Goal: Task Accomplishment & Management: Manage account settings

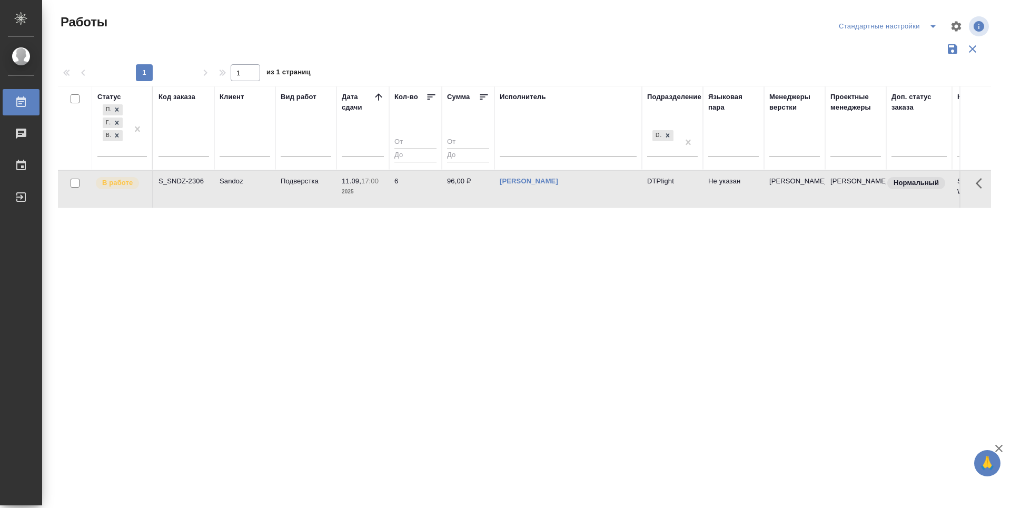
click at [429, 321] on div "Статус Подбор Готов к работе В работе Код заказа Клиент Вид работ Дата сдачи Ко…" at bounding box center [524, 275] width 933 height 379
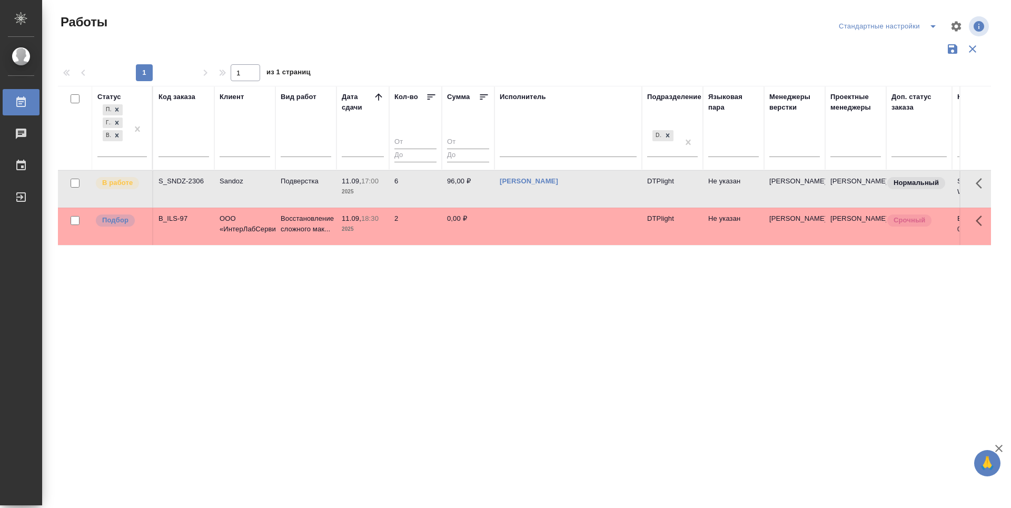
click at [420, 334] on div "Статус Подбор Готов к работе В работе Код заказа Клиент Вид работ Дата сдачи Ко…" at bounding box center [524, 275] width 933 height 379
click at [121, 222] on p "Подбор" at bounding box center [115, 220] width 26 height 11
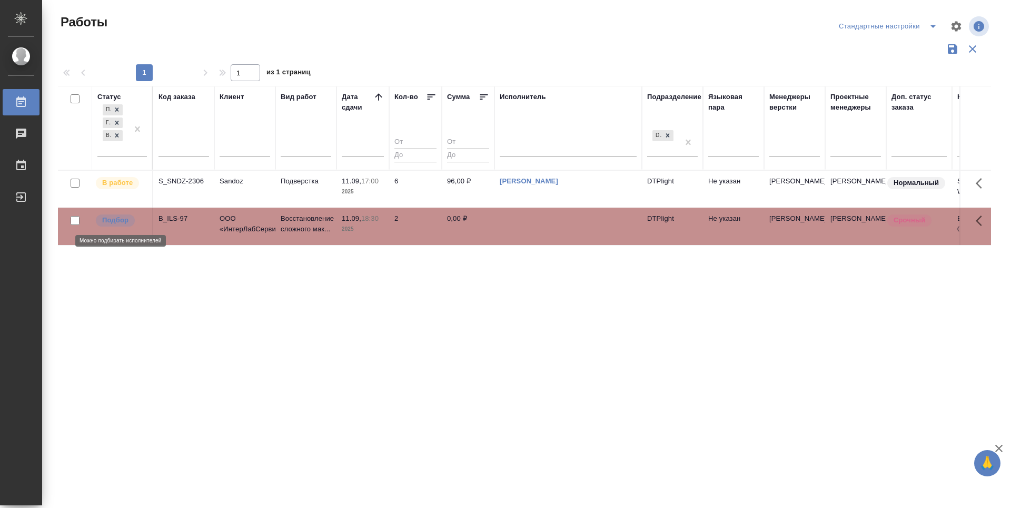
click at [121, 222] on p "Подбор" at bounding box center [115, 220] width 26 height 11
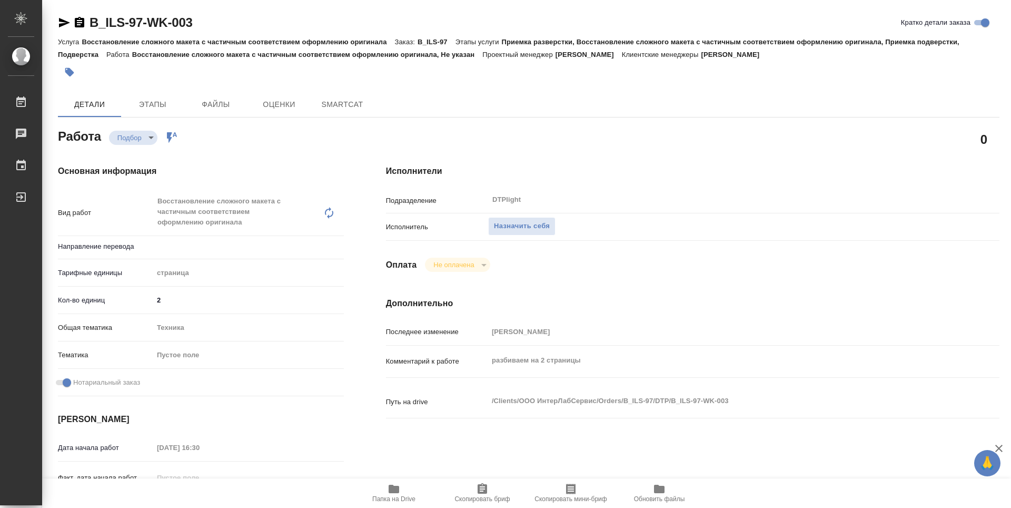
type textarea "x"
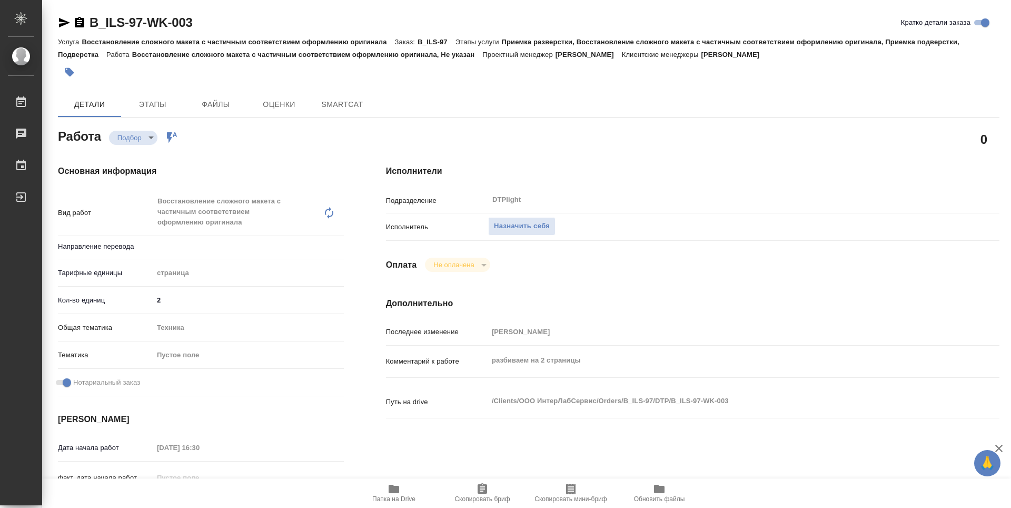
type textarea "x"
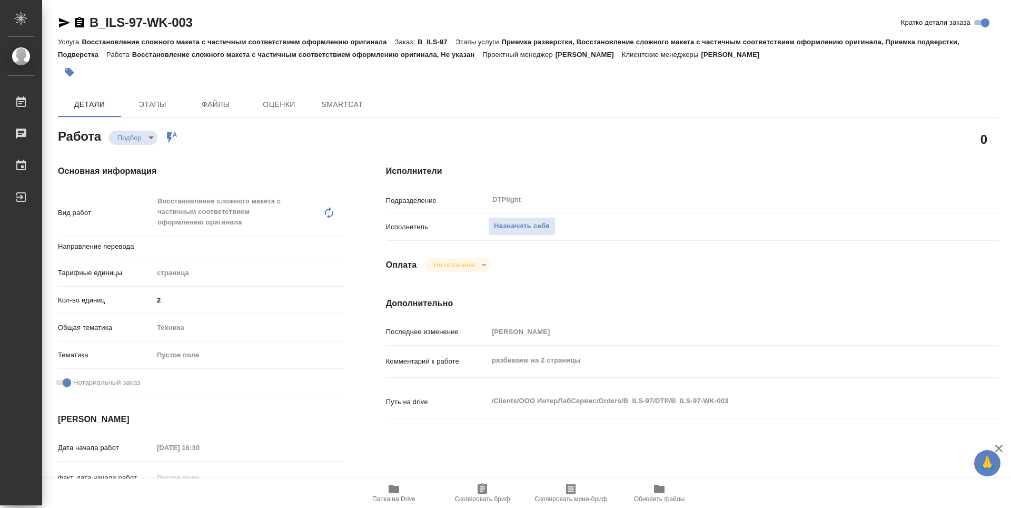
type textarea "x"
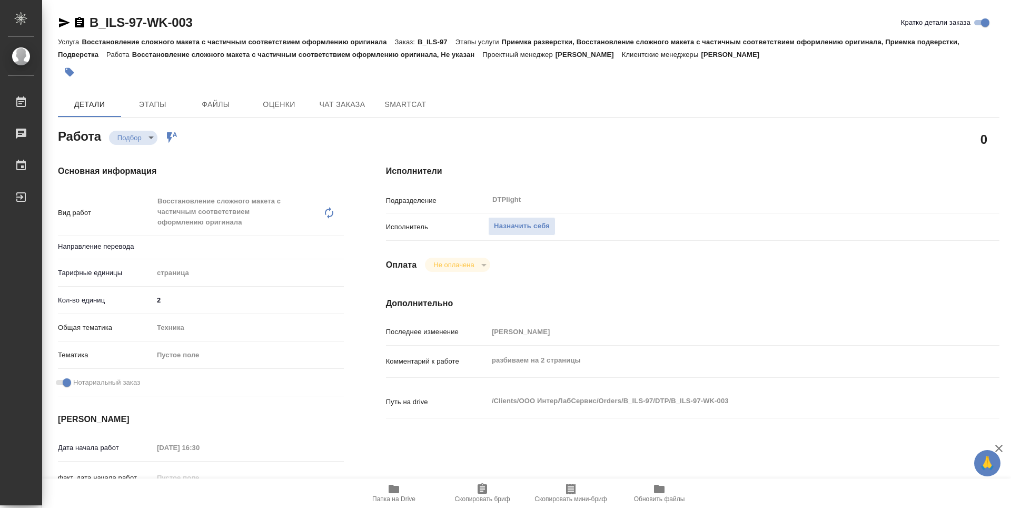
type textarea "x"
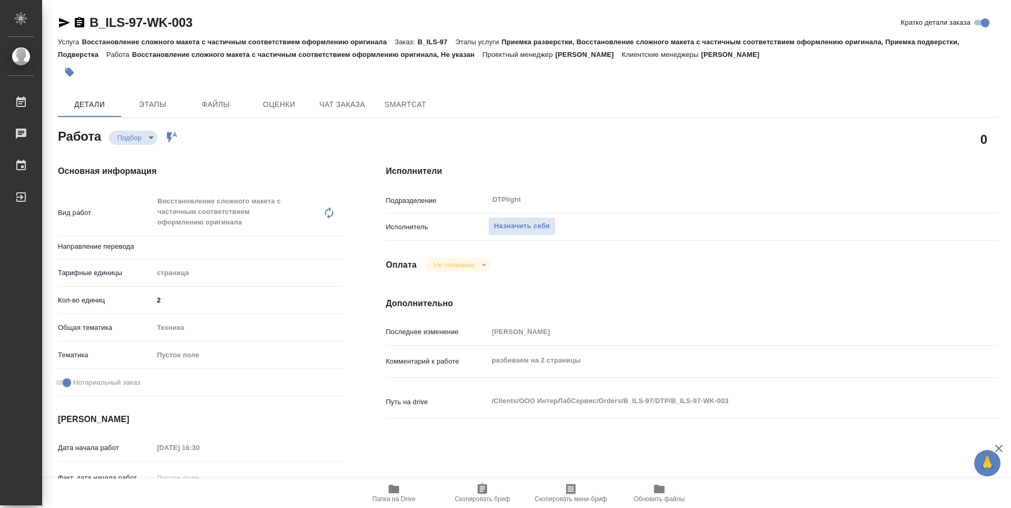
type textarea "x"
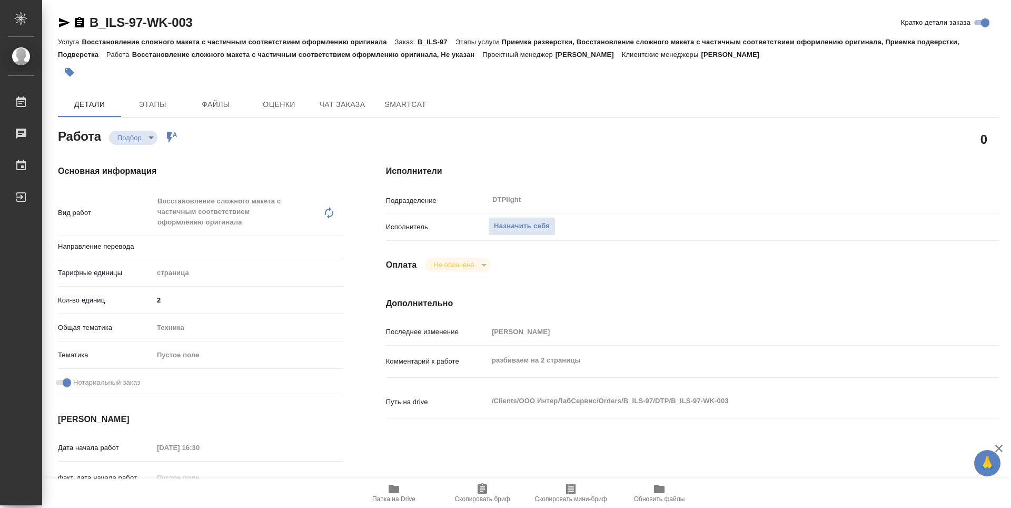
type textarea "x"
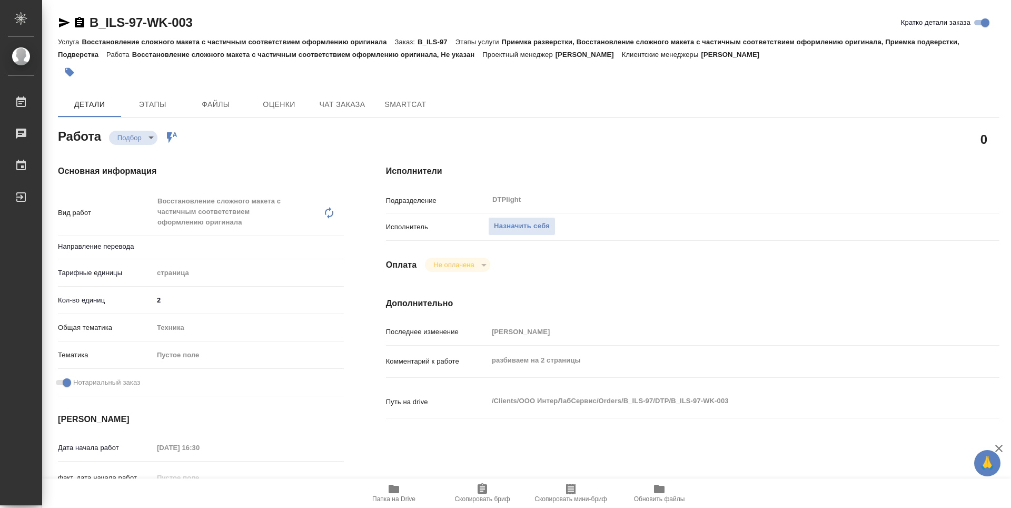
type textarea "x"
type input "Не указан"
type textarea "x"
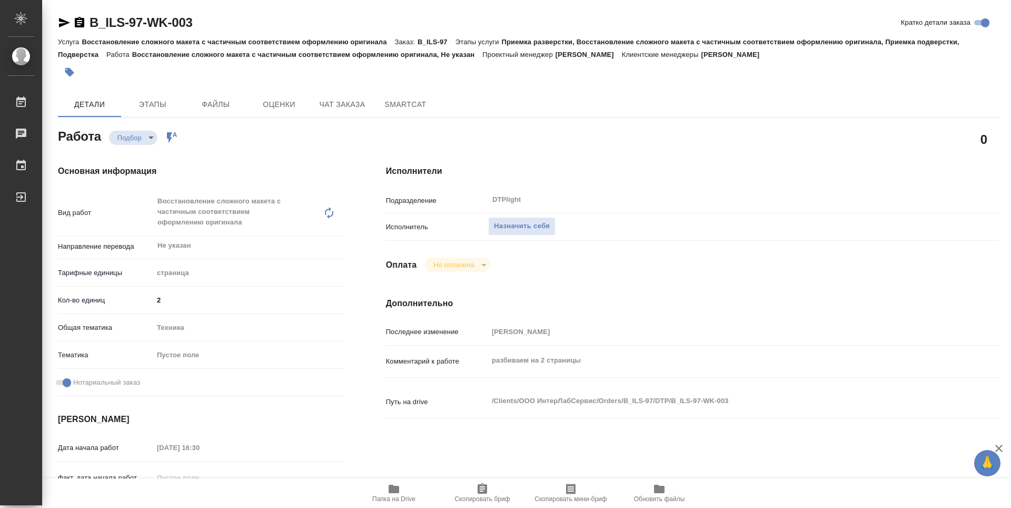
type textarea "x"
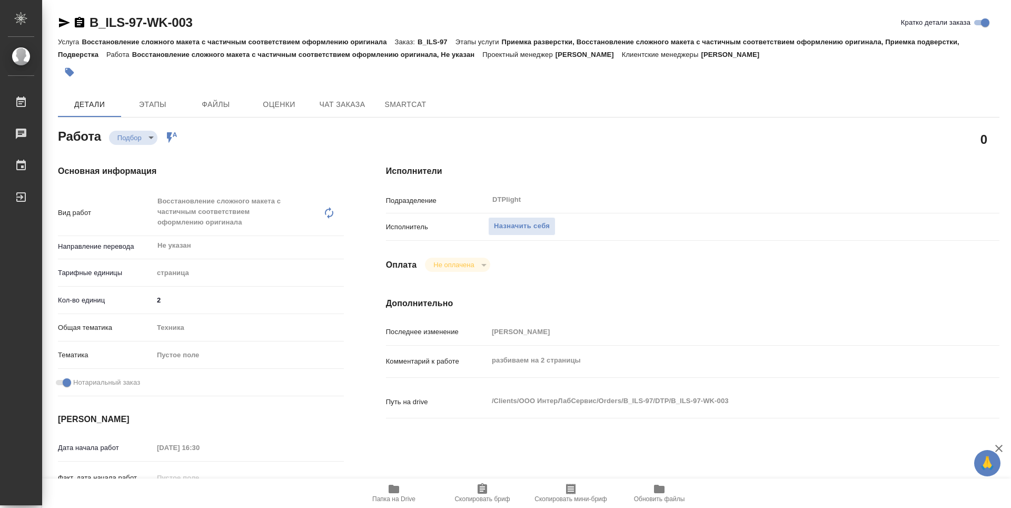
type textarea "x"
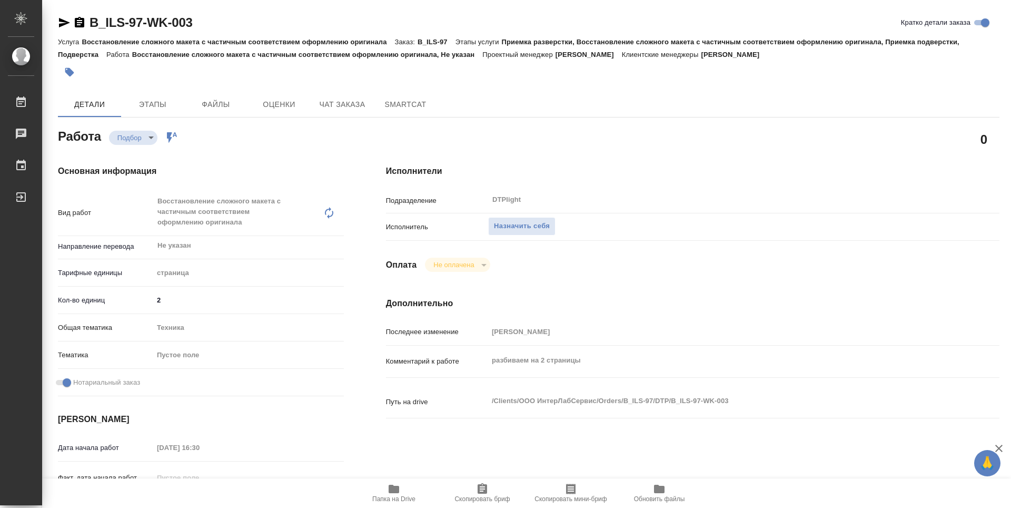
type textarea "x"
click at [398, 488] on icon "button" at bounding box center [394, 488] width 11 height 8
click at [539, 224] on span "Назначить себя" at bounding box center [522, 226] width 56 height 12
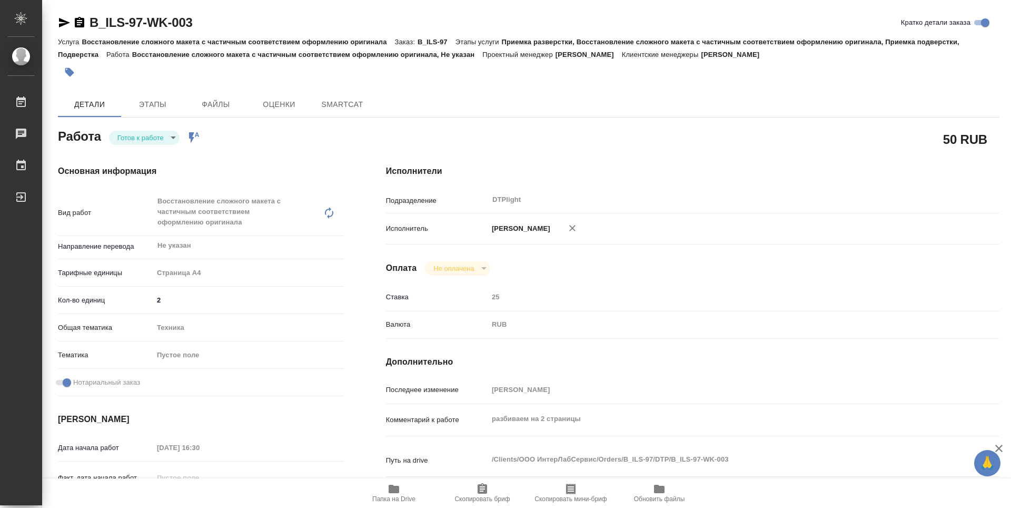
type textarea "x"
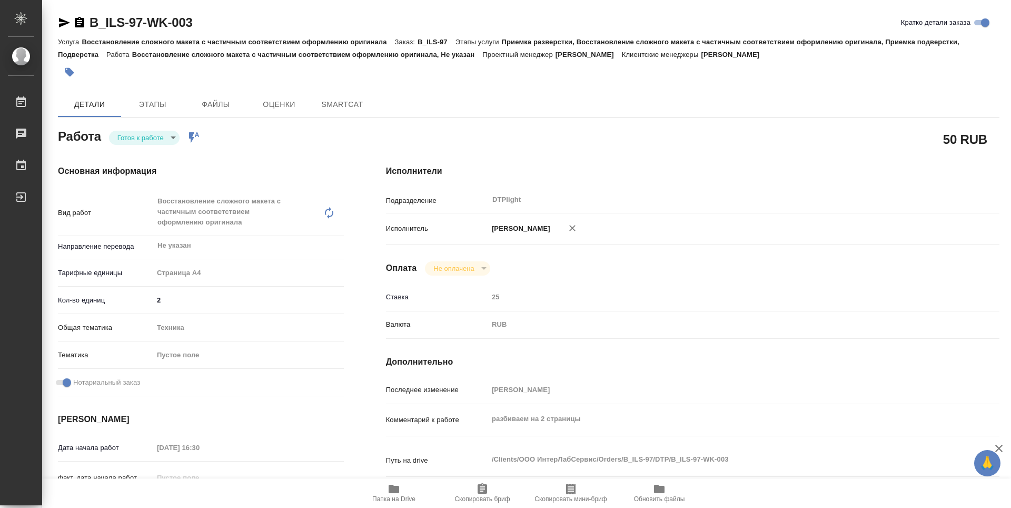
type textarea "x"
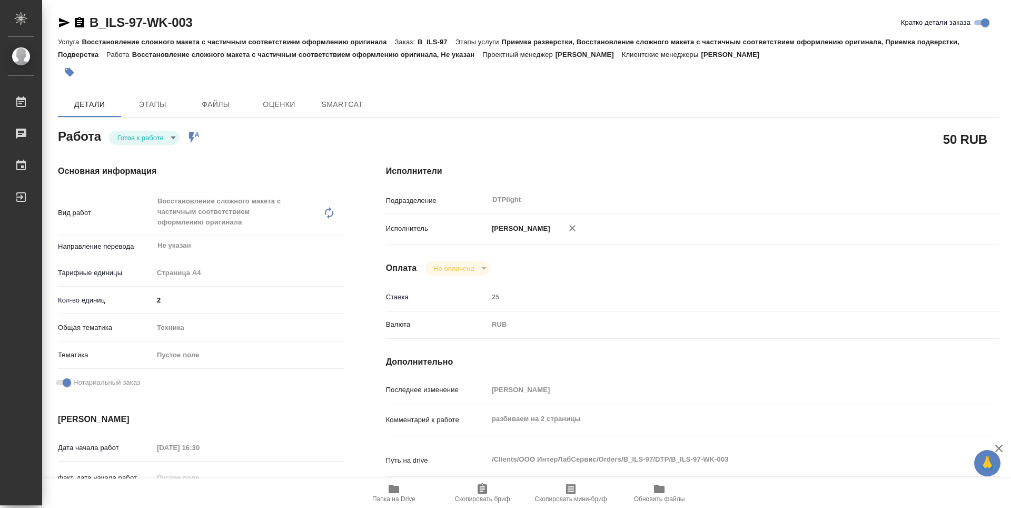
type textarea "x"
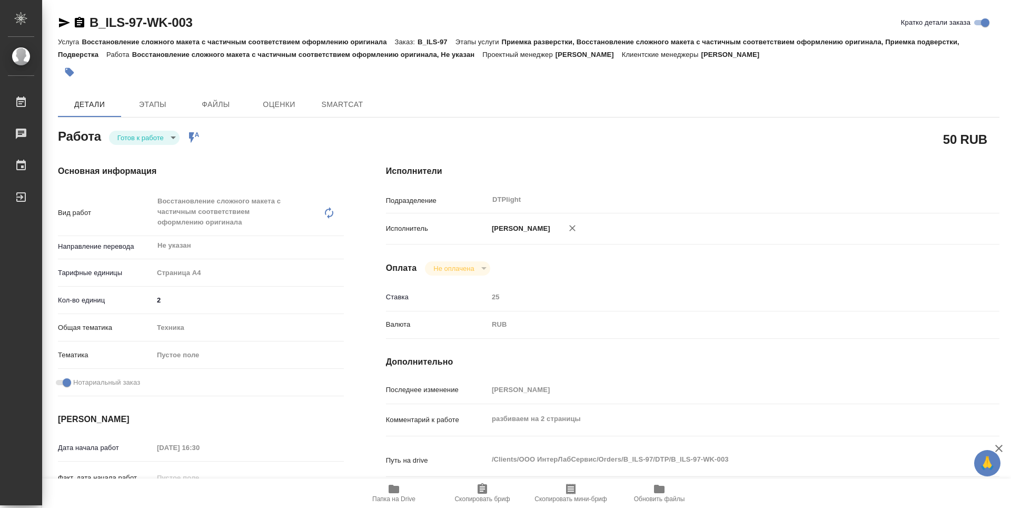
type textarea "x"
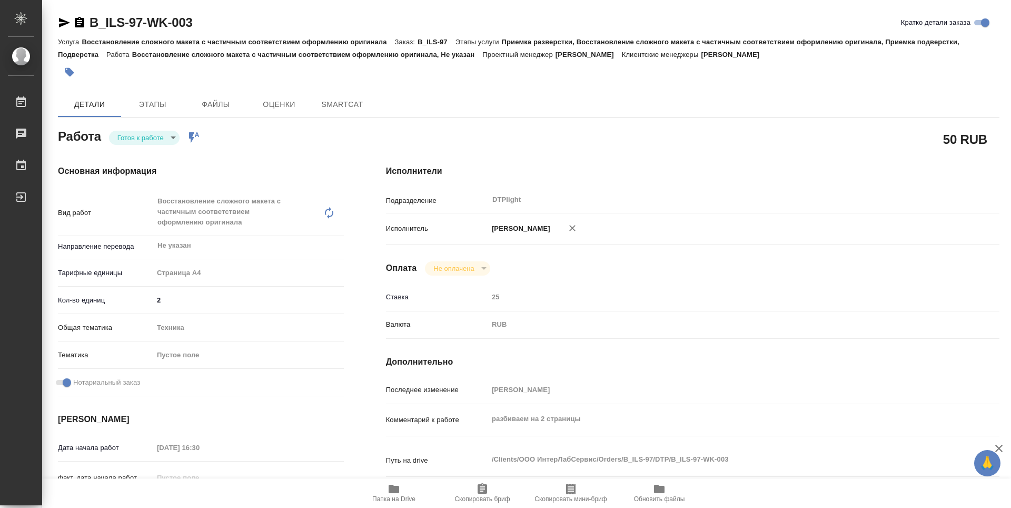
type textarea "x"
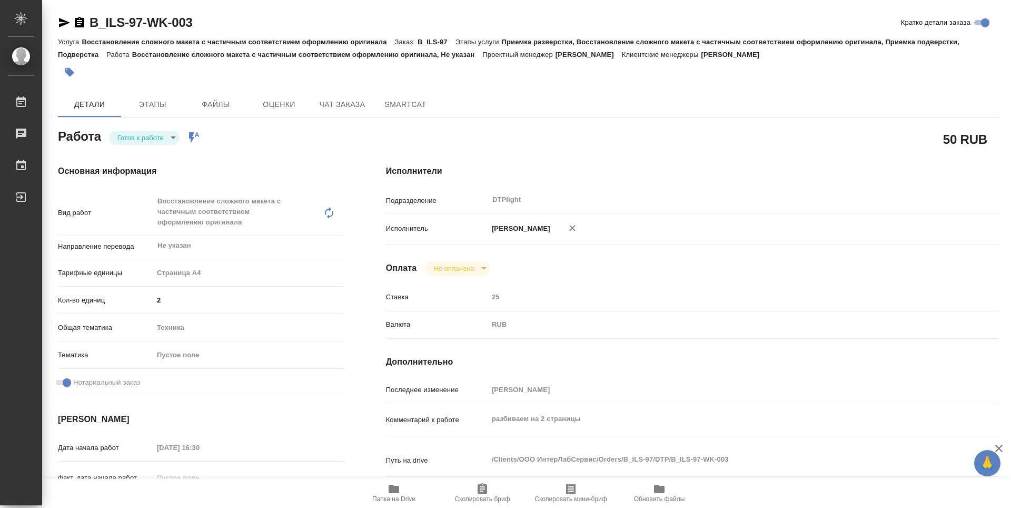
type textarea "x"
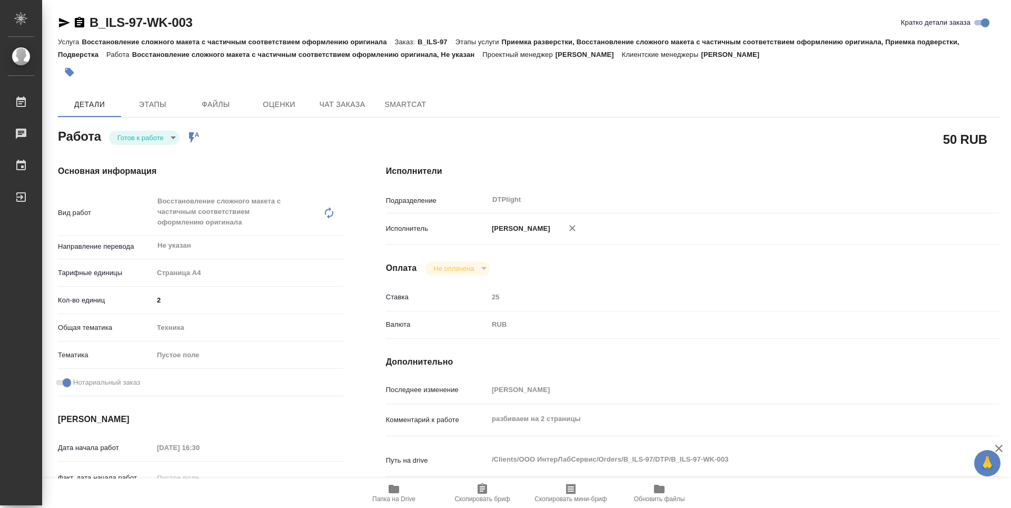
type textarea "x"
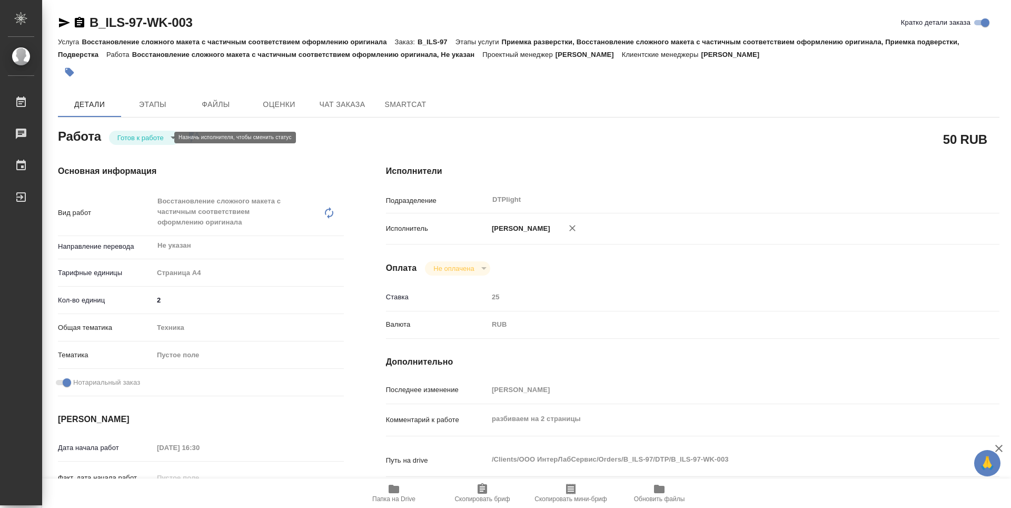
click at [150, 136] on body "🙏 .cls-1 fill:#fff; AWATERA Zubakova Viktoriya Работы 0 Чаты График Выйти B_ILS…" at bounding box center [505, 254] width 1011 height 508
click at [148, 136] on button "В работе" at bounding box center [134, 138] width 35 height 12
type textarea "x"
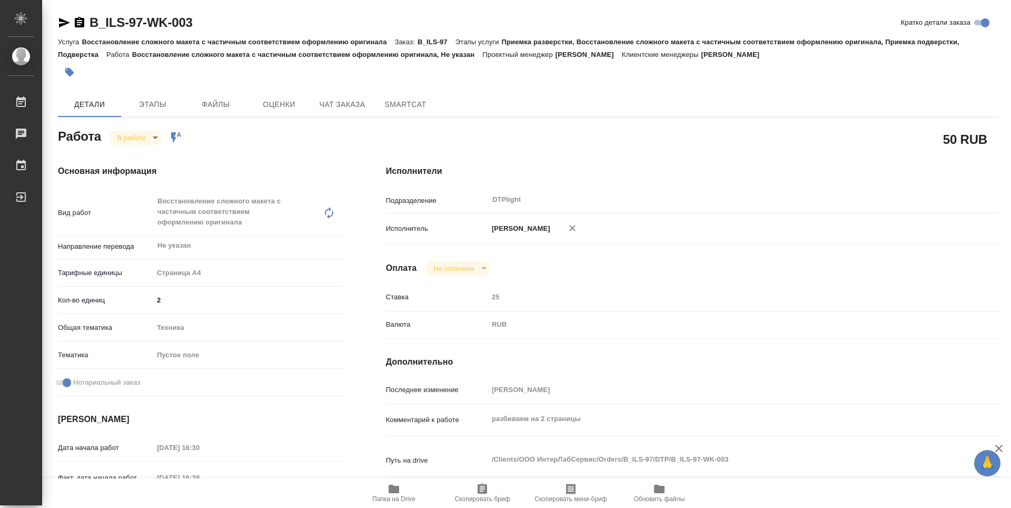
type textarea "x"
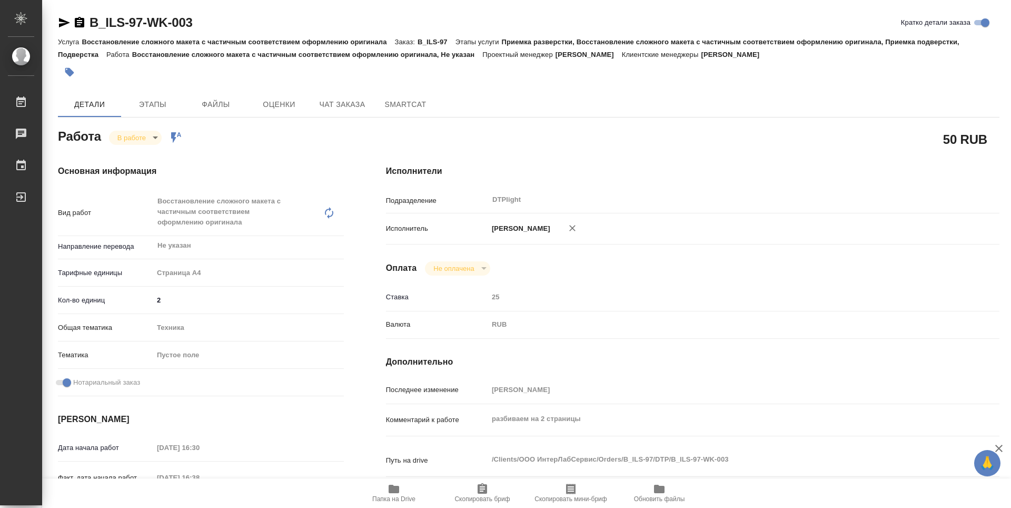
type textarea "x"
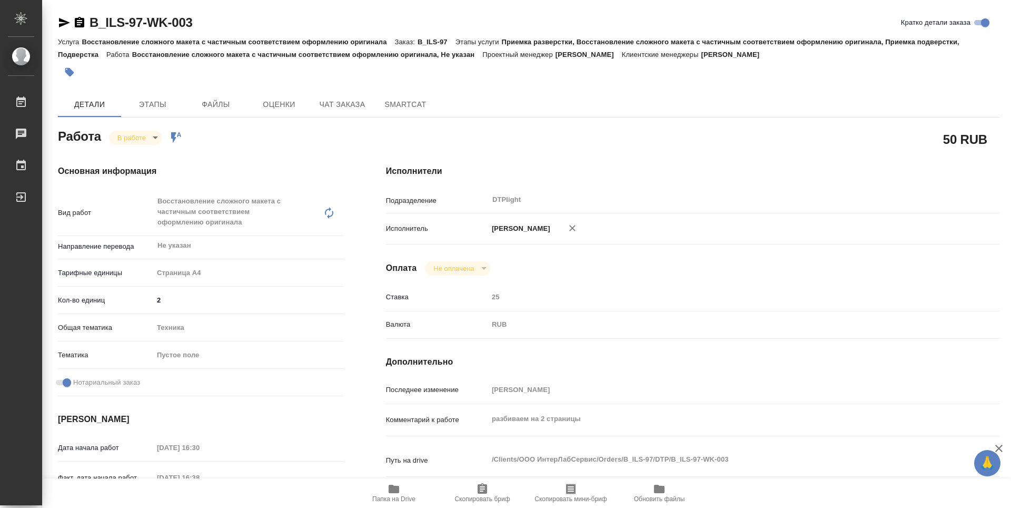
type textarea "x"
drag, startPoint x: 209, startPoint y: 17, endPoint x: 91, endPoint y: 34, distance: 118.6
click at [91, 34] on div "B_ILS-97-WK-003 Кратко детали заказа" at bounding box center [528, 24] width 941 height 21
copy link "B_ILS-97-WK-003"
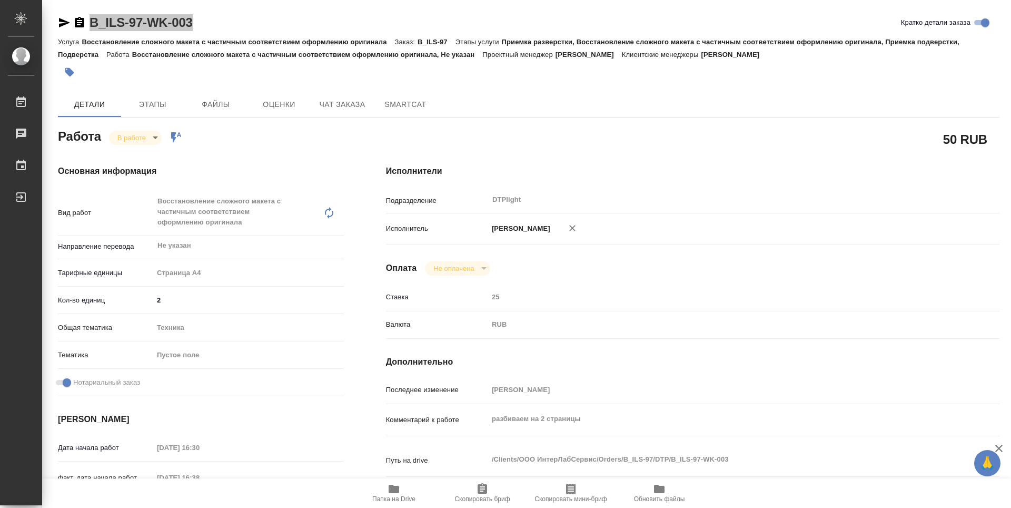
type textarea "x"
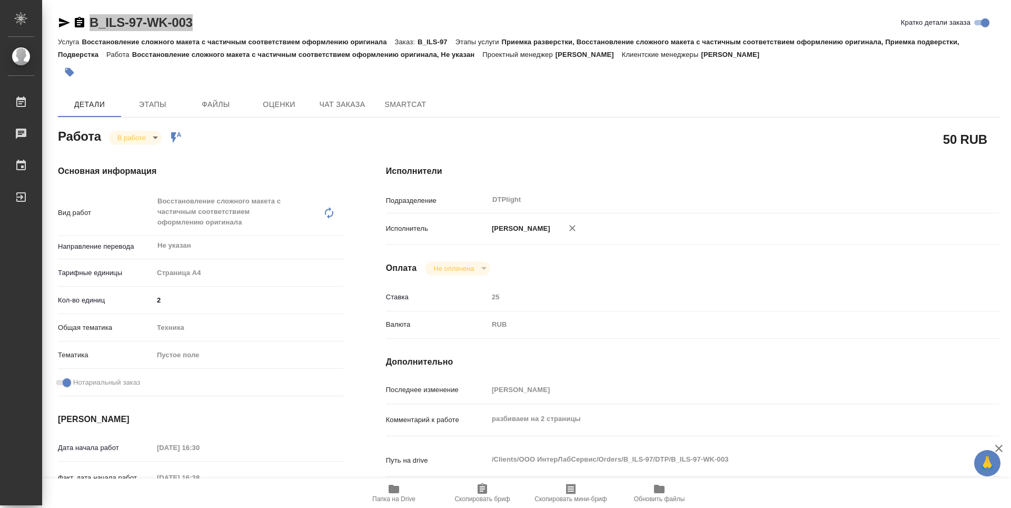
type textarea "x"
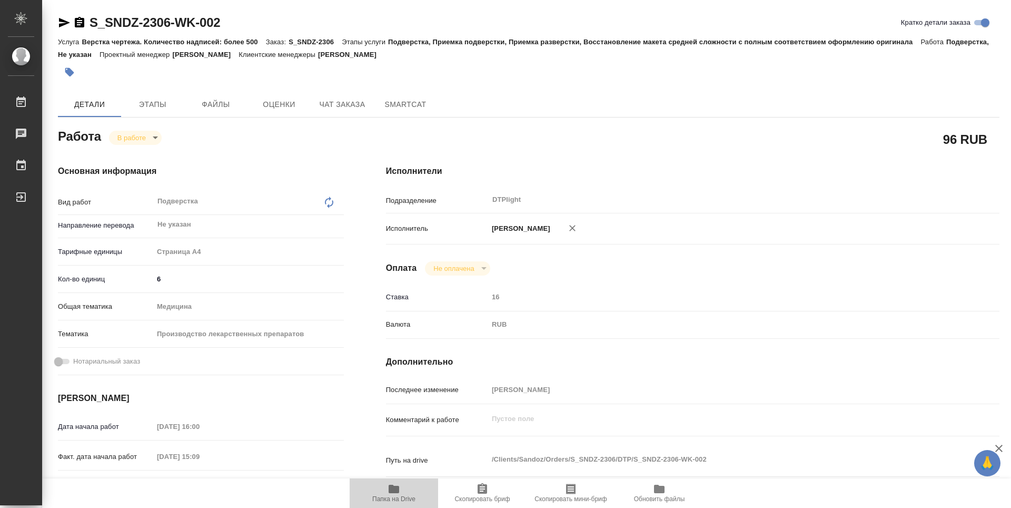
click at [398, 491] on icon "button" at bounding box center [394, 488] width 11 height 8
click at [145, 138] on body "🙏 .cls-1 fill:#fff; AWATERA Zubakova Viktoriya Работы 0 Чаты График Выйти S_SND…" at bounding box center [505, 254] width 1011 height 508
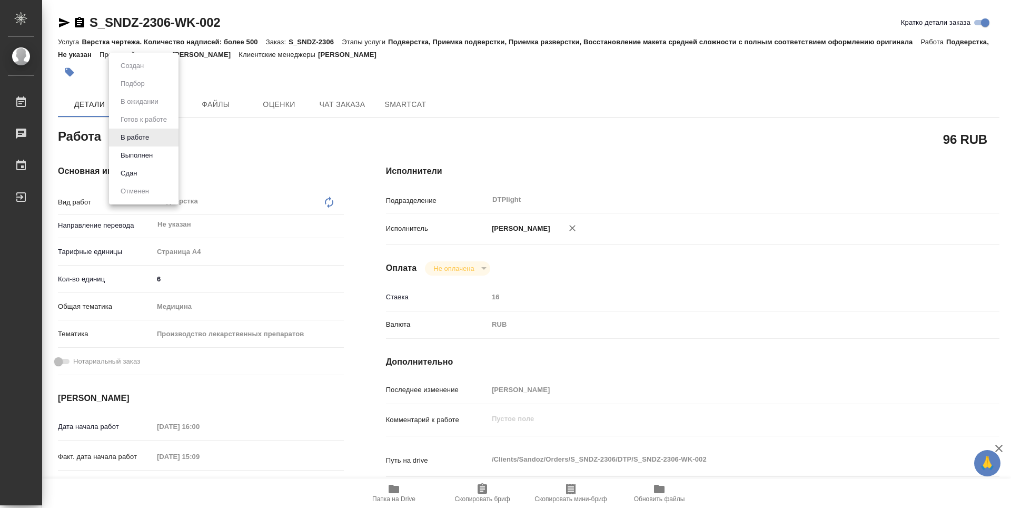
click at [613, 318] on div at bounding box center [505, 254] width 1011 height 508
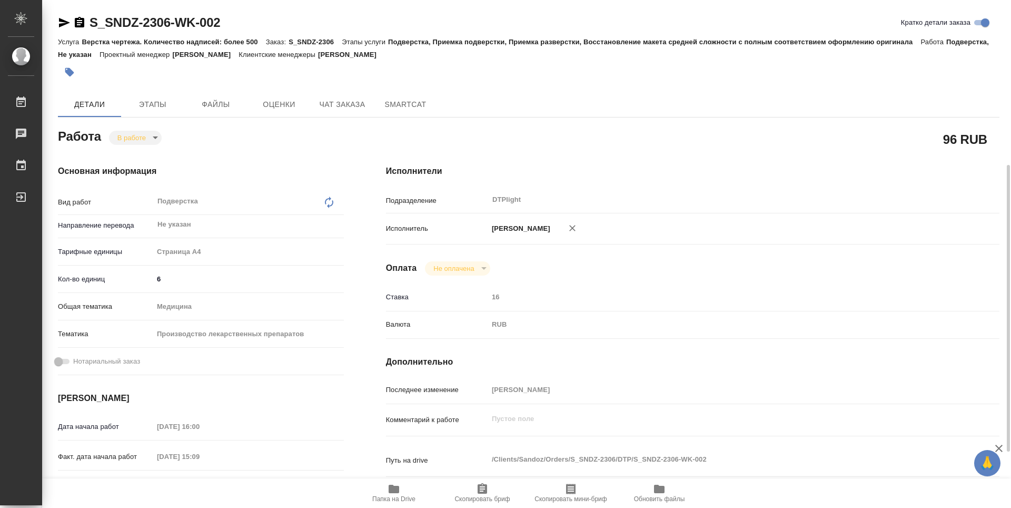
scroll to position [105, 0]
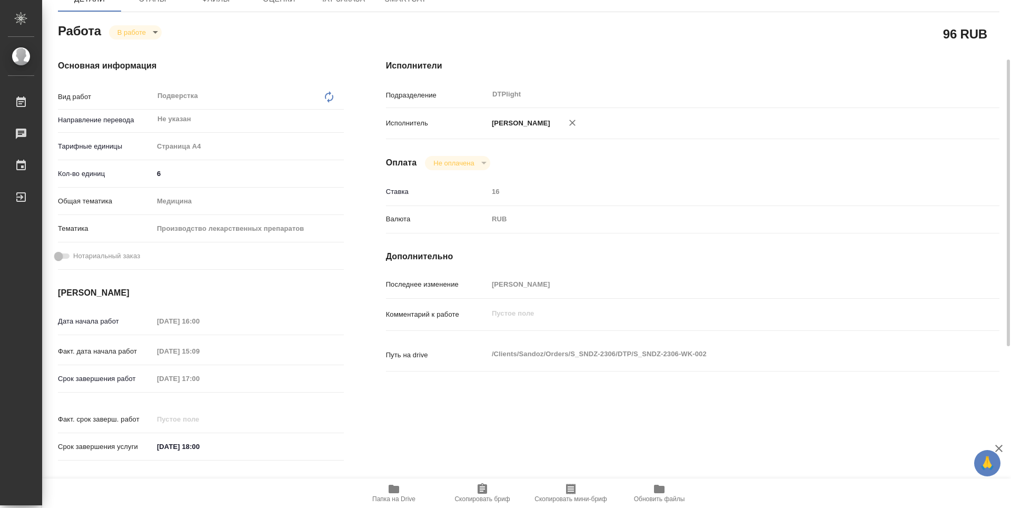
click at [141, 31] on body "🙏 .cls-1 fill:#fff; AWATERA Zubakova Viktoriya Работы 0 Чаты График Выйти S_SND…" at bounding box center [505, 254] width 1011 height 508
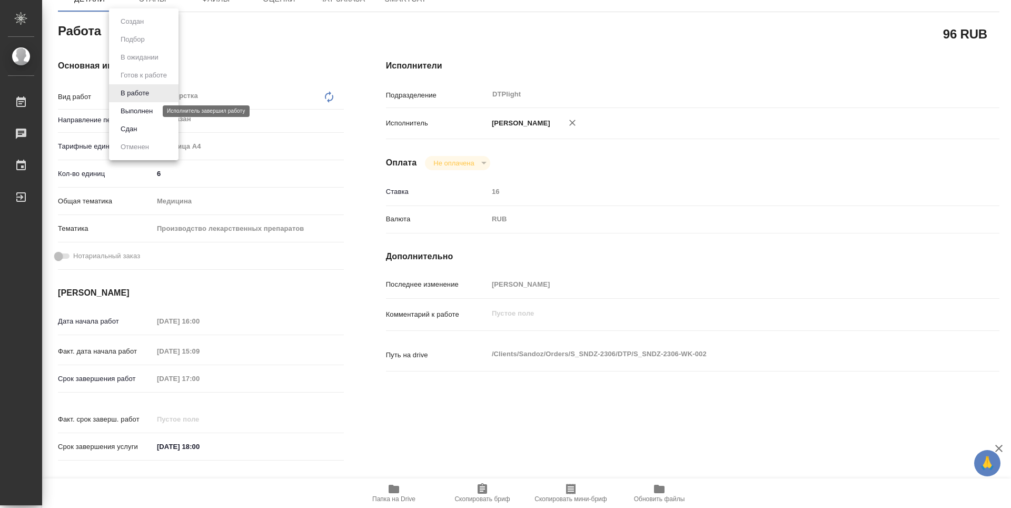
click at [157, 114] on li "Выполнен" at bounding box center [144, 111] width 70 height 18
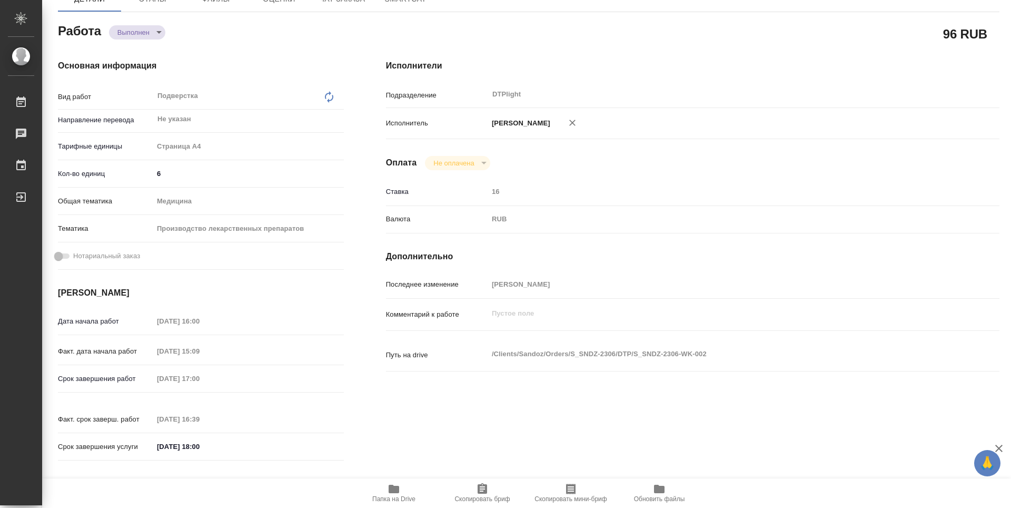
type textarea "x"
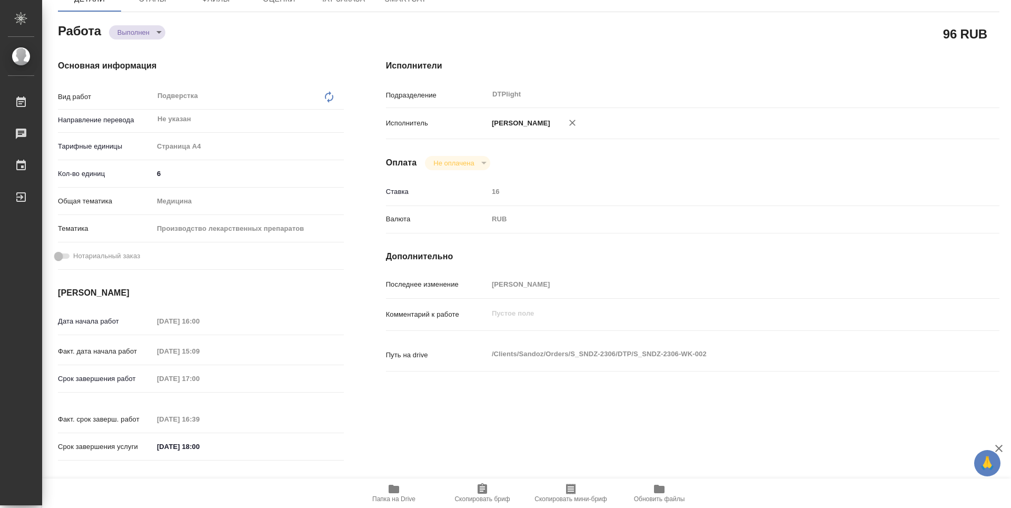
type textarea "x"
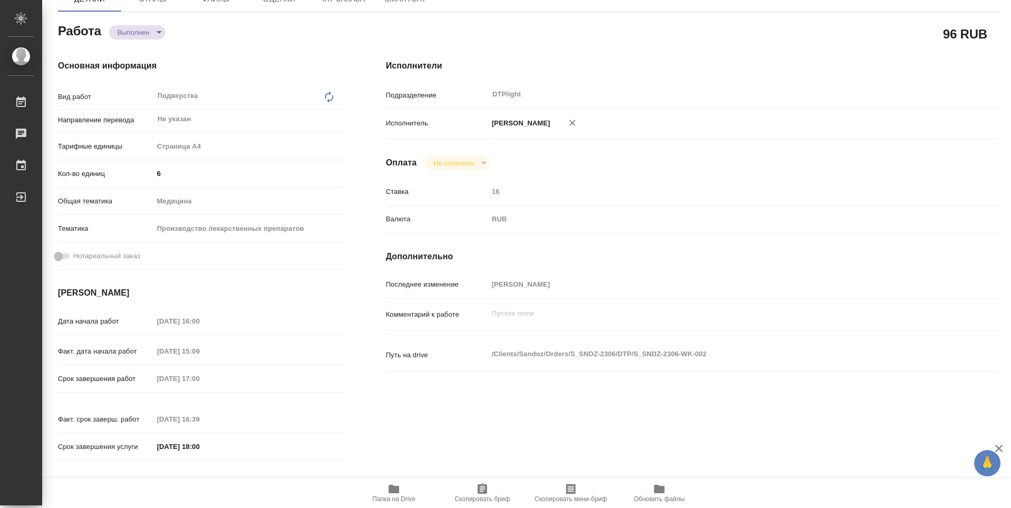
type textarea "x"
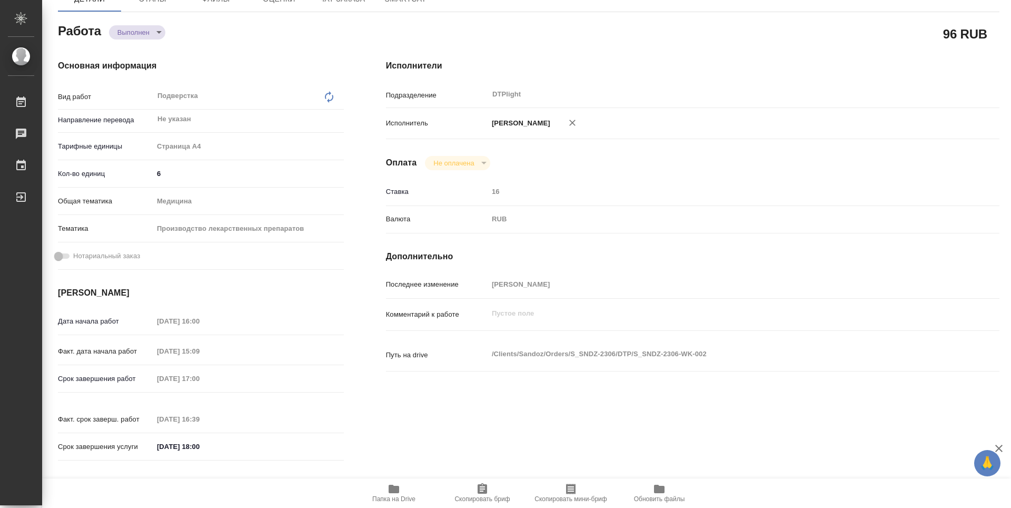
type textarea "x"
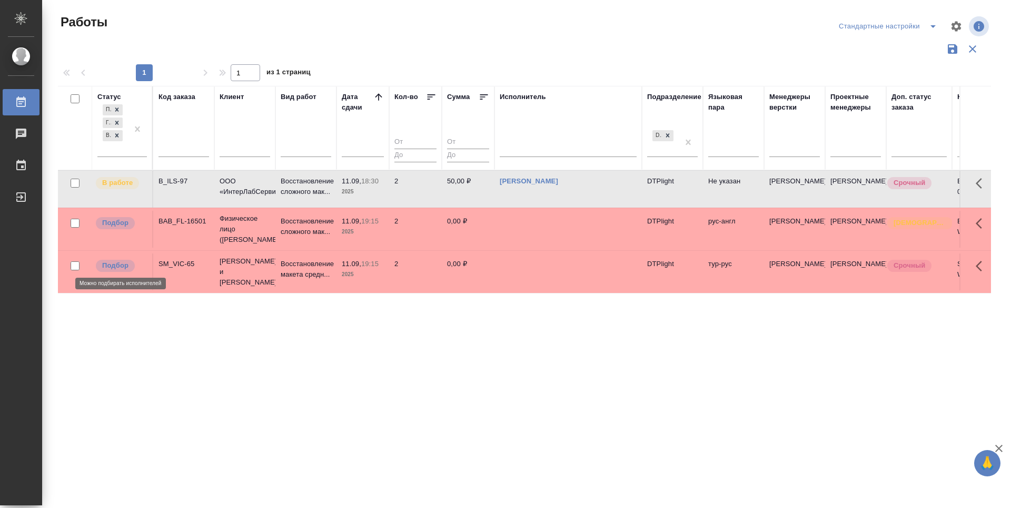
click at [116, 260] on p "Подбор" at bounding box center [115, 265] width 26 height 11
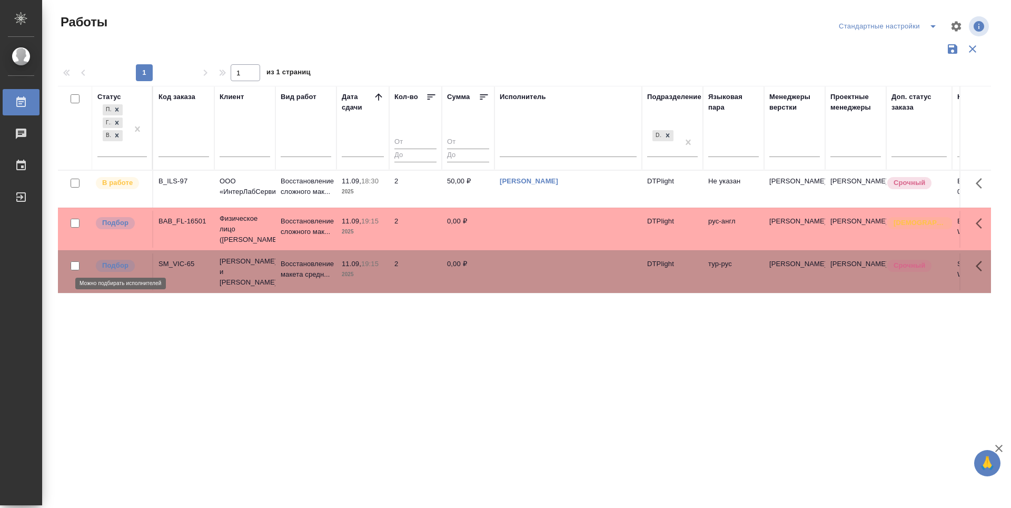
click at [116, 260] on p "Подбор" at bounding box center [115, 265] width 26 height 11
click at [126, 219] on p "Подбор" at bounding box center [115, 222] width 26 height 11
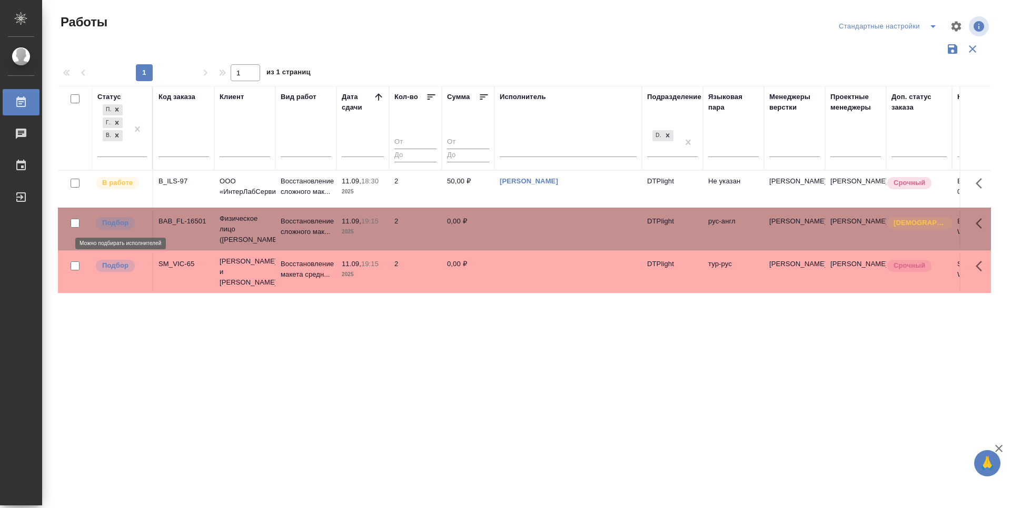
click at [126, 219] on p "Подбор" at bounding box center [115, 222] width 26 height 11
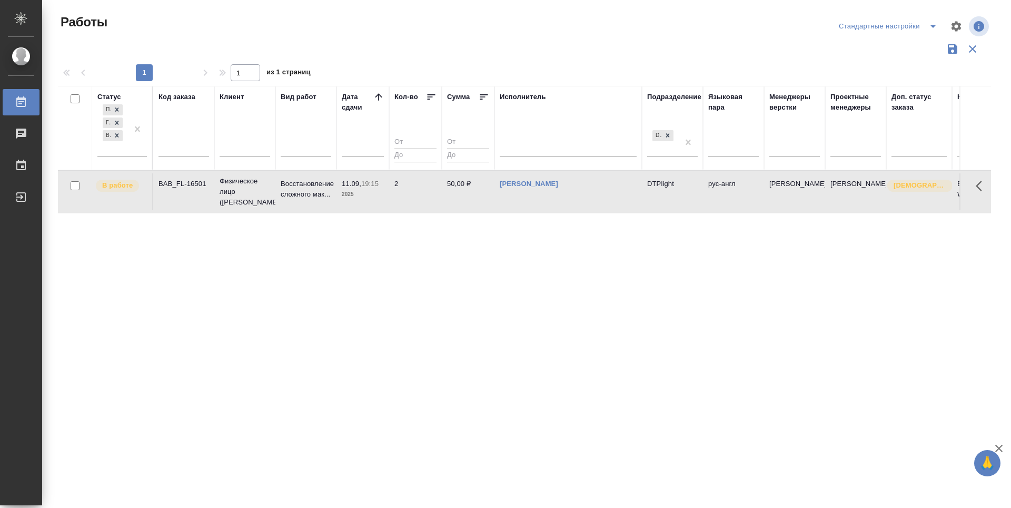
click at [515, 363] on div "Статус Подбор Готов к работе В работе Код заказа Клиент Вид работ Дата сдачи Ко…" at bounding box center [524, 275] width 933 height 379
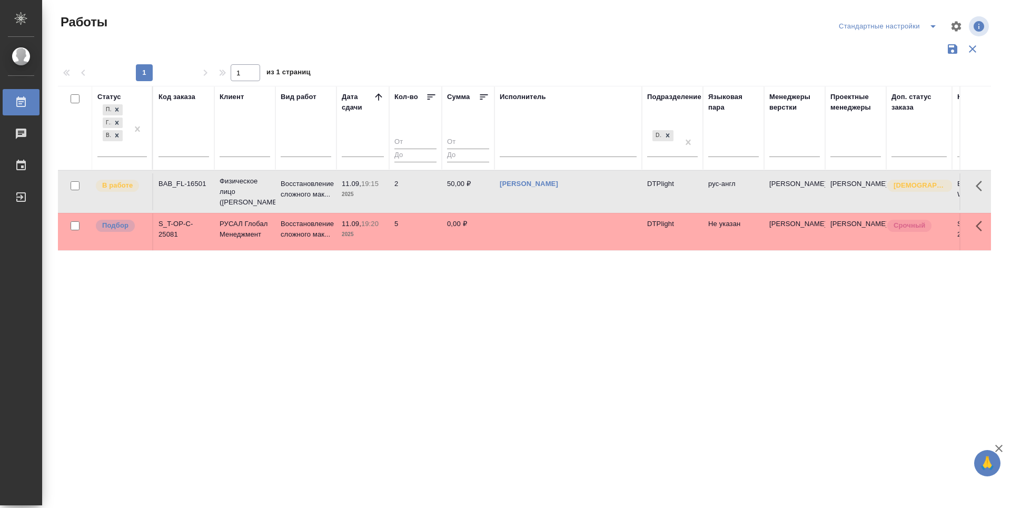
click at [372, 374] on div "Статус Подбор Готов к работе В работе Код заказа Клиент Вид работ Дата сдачи Ко…" at bounding box center [524, 275] width 933 height 379
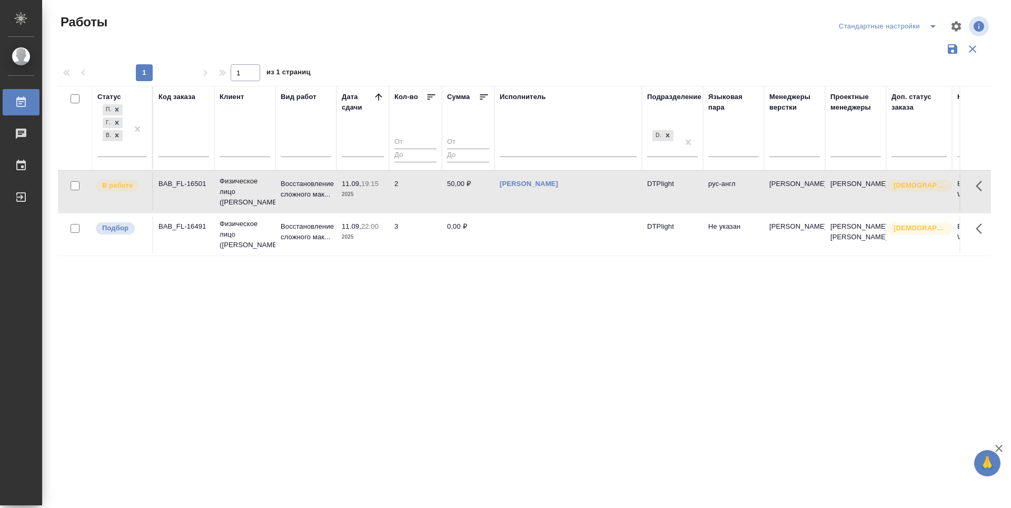
click at [109, 224] on p "Подбор" at bounding box center [115, 228] width 26 height 11
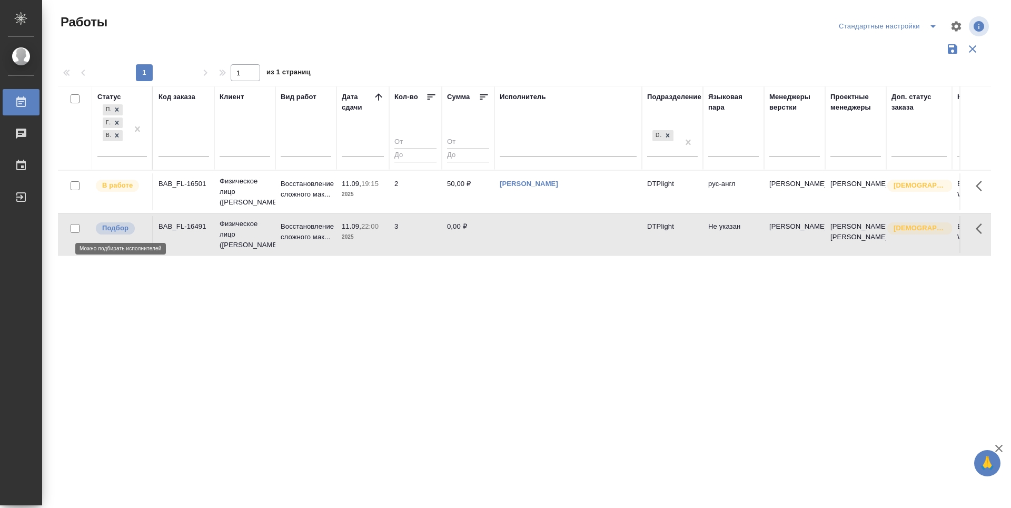
click at [109, 224] on p "Подбор" at bounding box center [115, 228] width 26 height 11
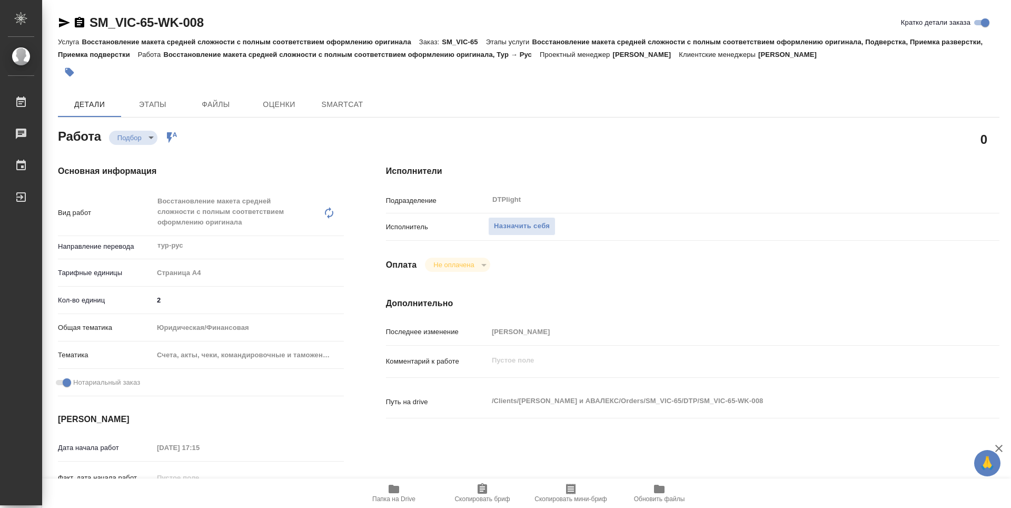
type textarea "x"
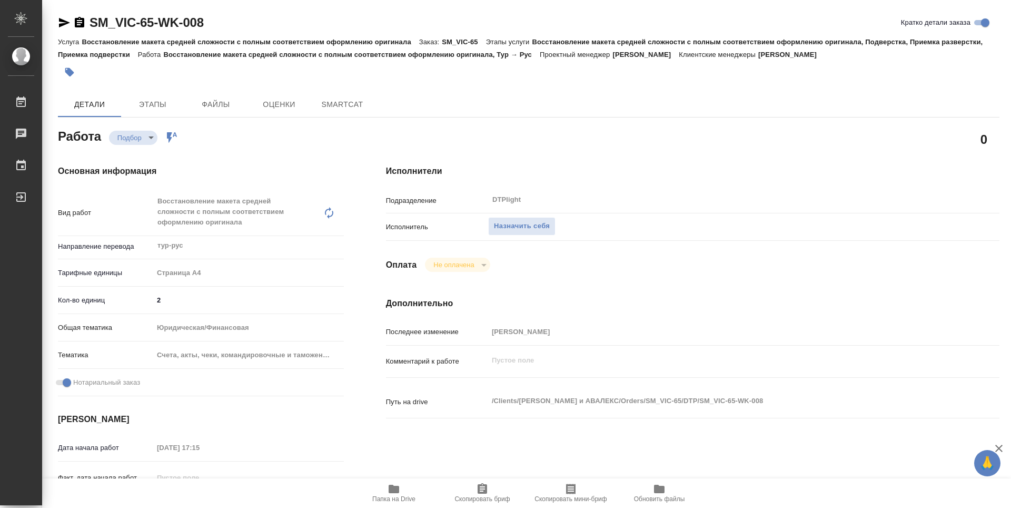
type textarea "x"
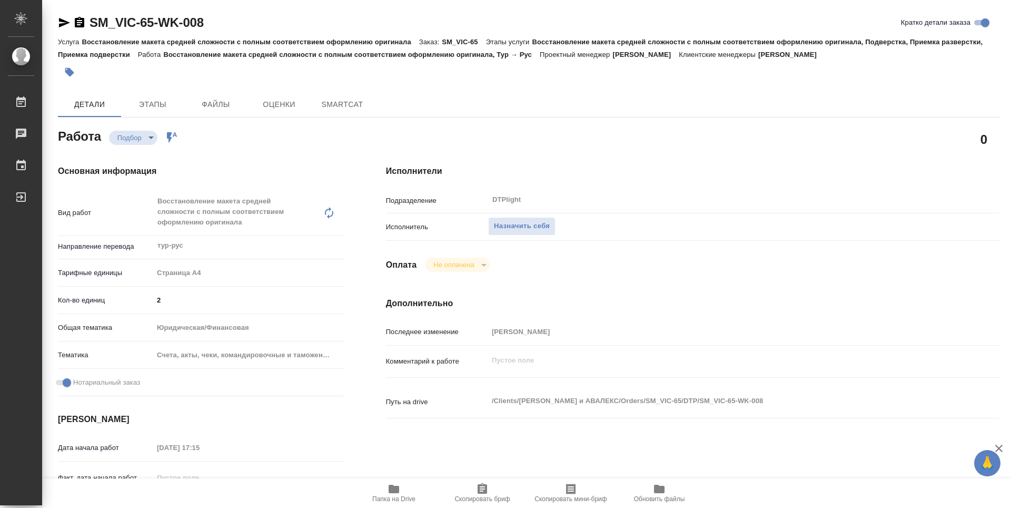
type textarea "x"
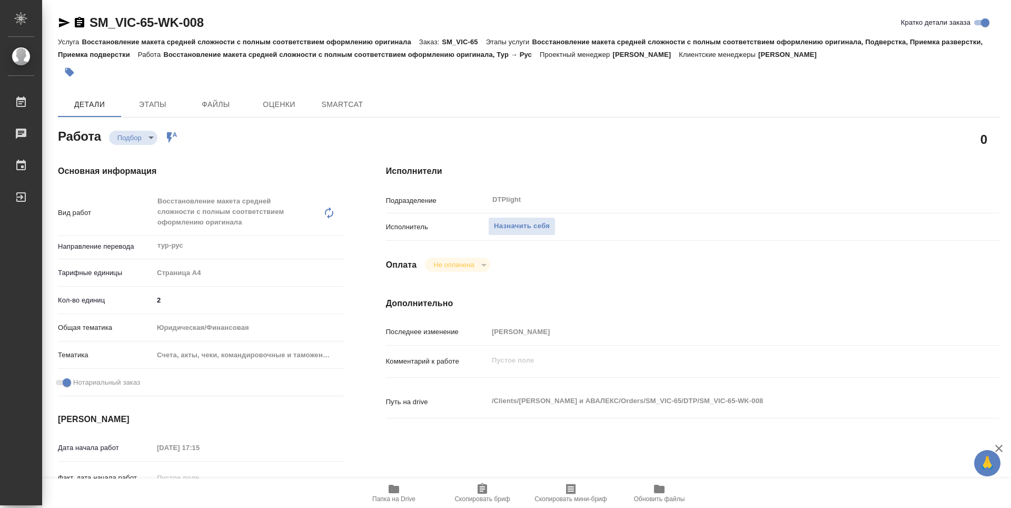
type textarea "x"
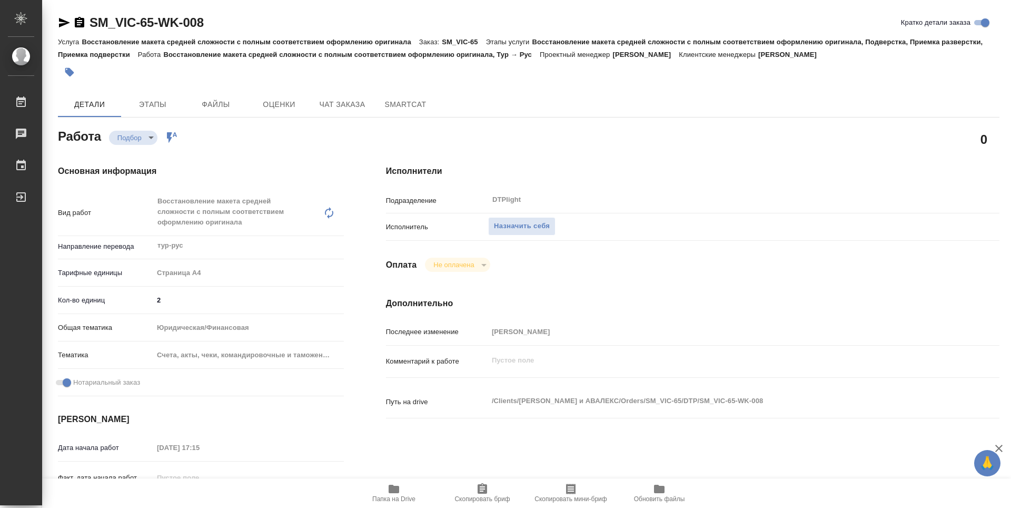
type textarea "x"
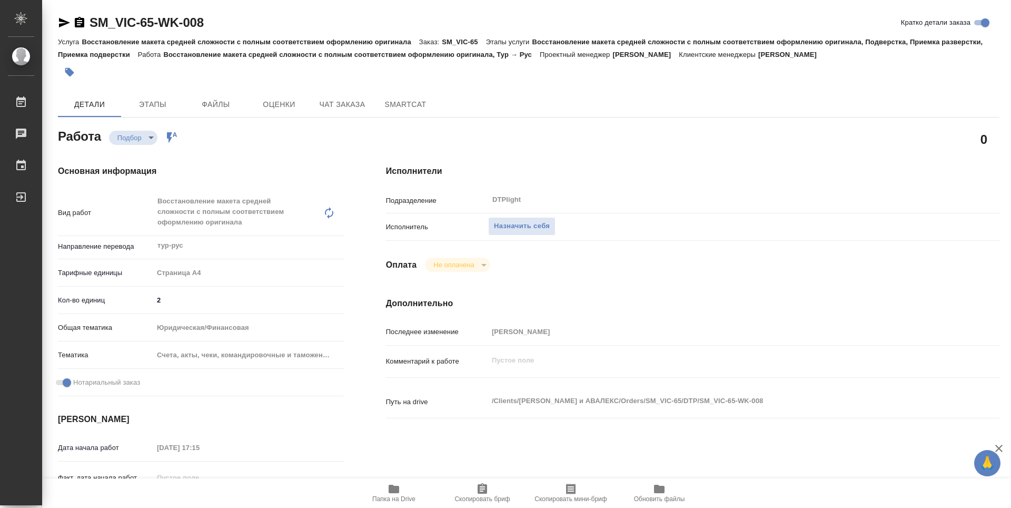
type textarea "x"
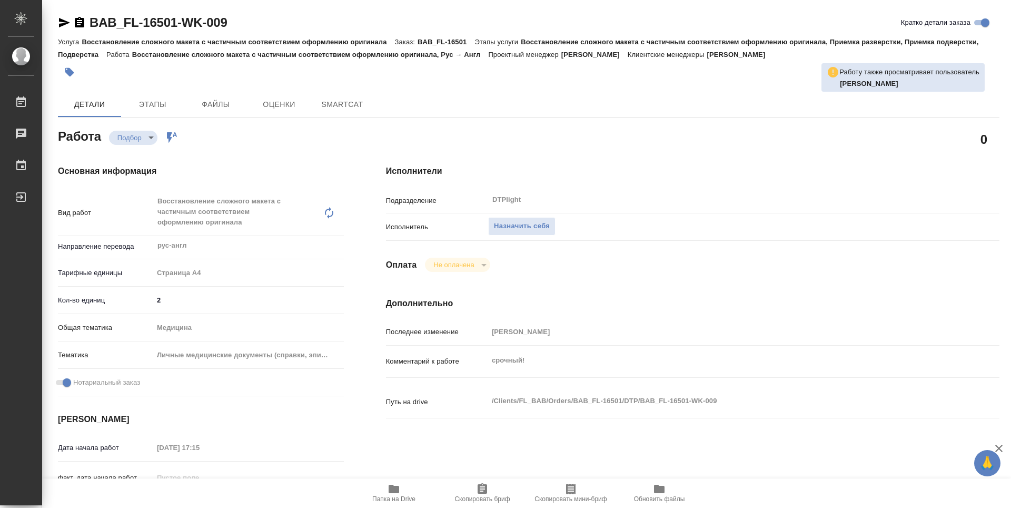
type textarea "x"
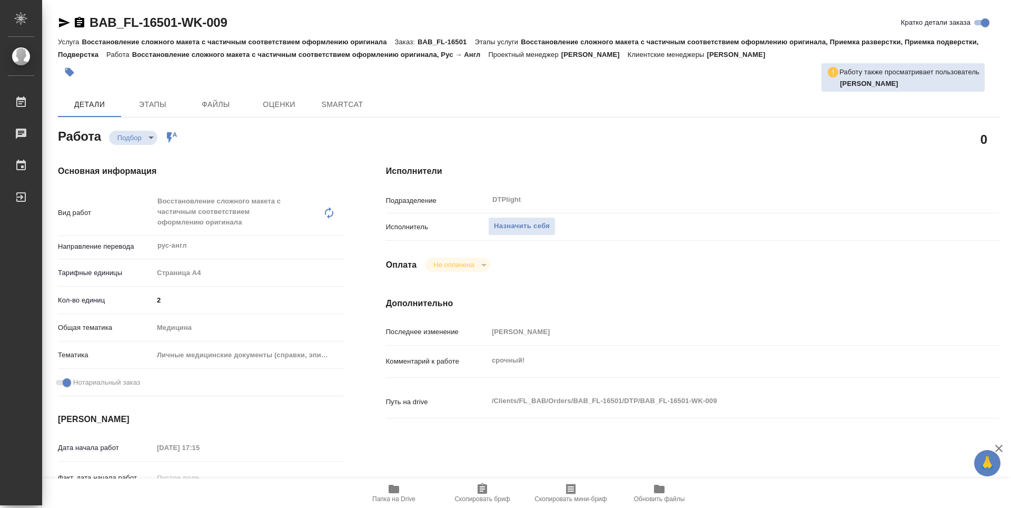
type textarea "x"
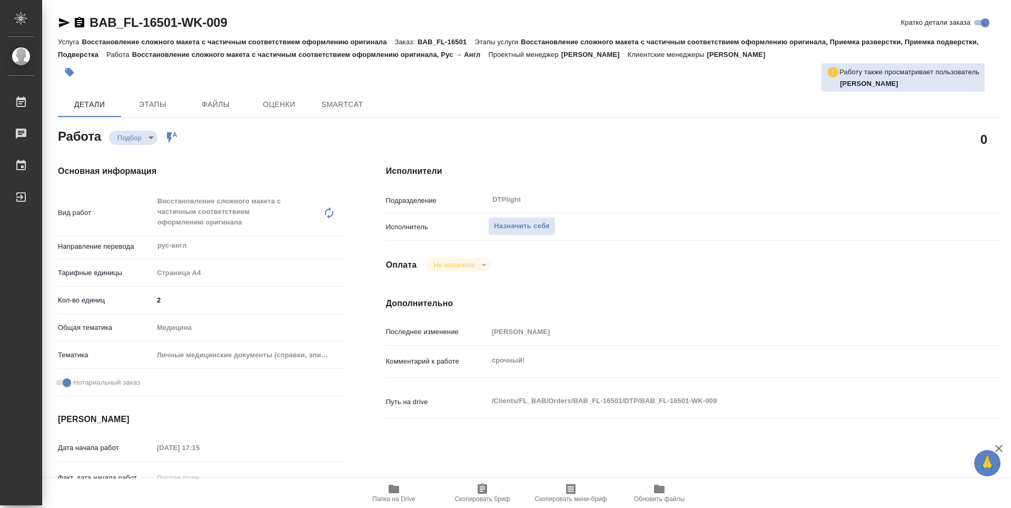
type textarea "x"
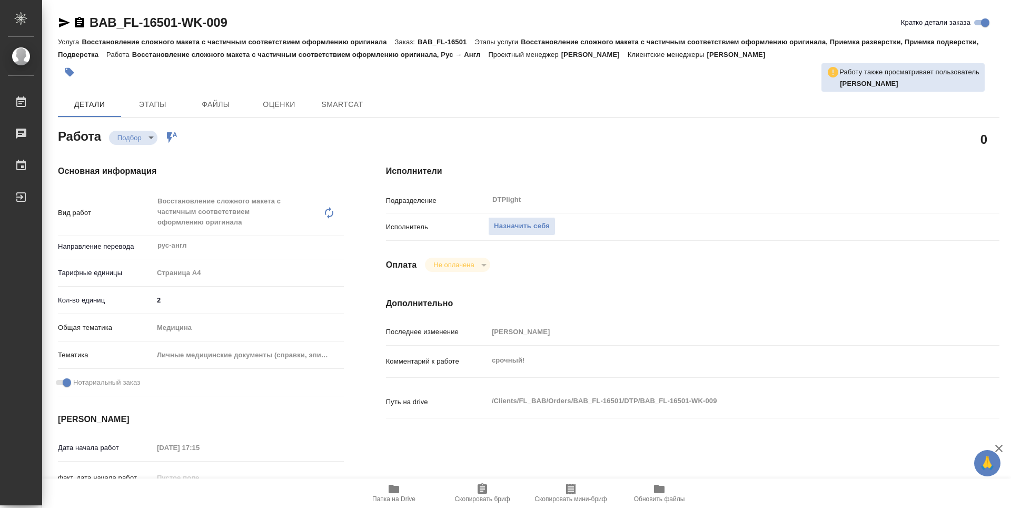
type textarea "x"
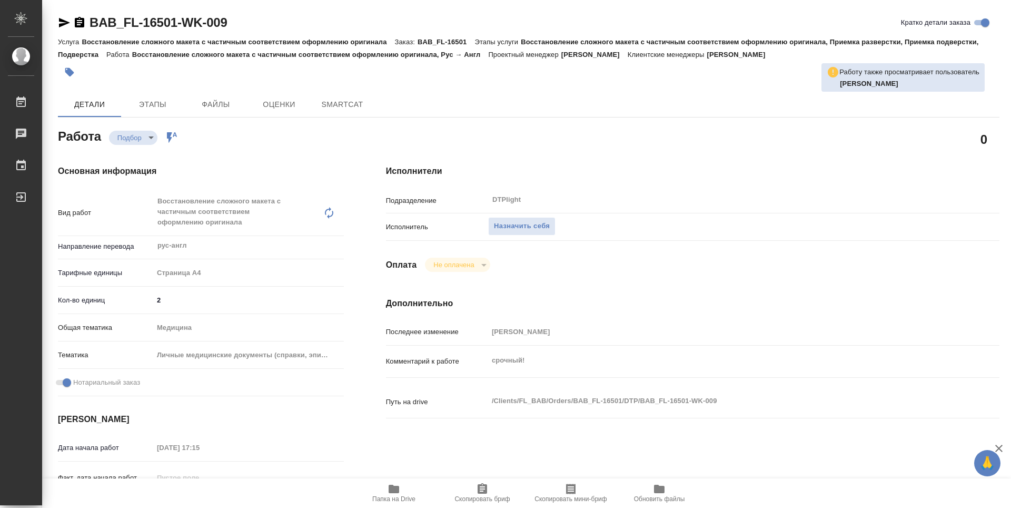
type textarea "x"
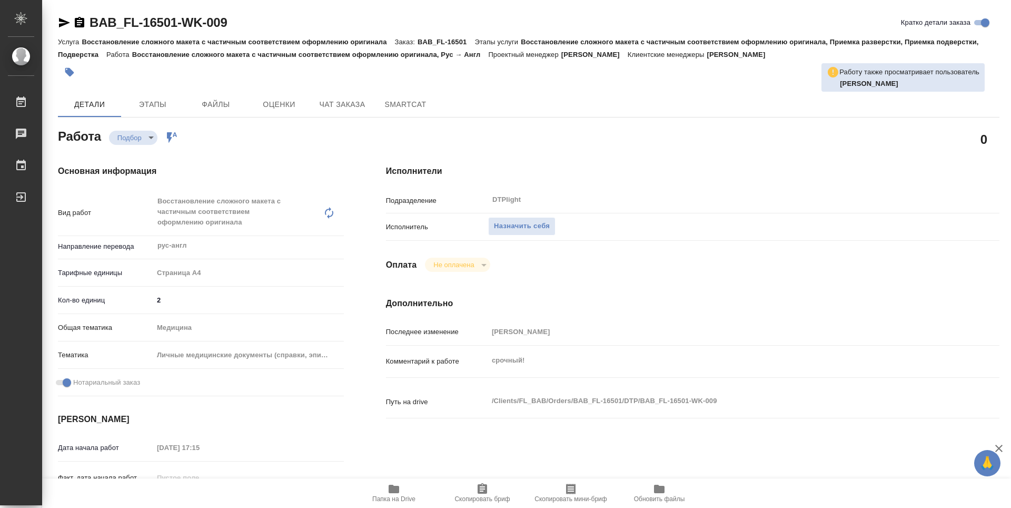
type textarea "x"
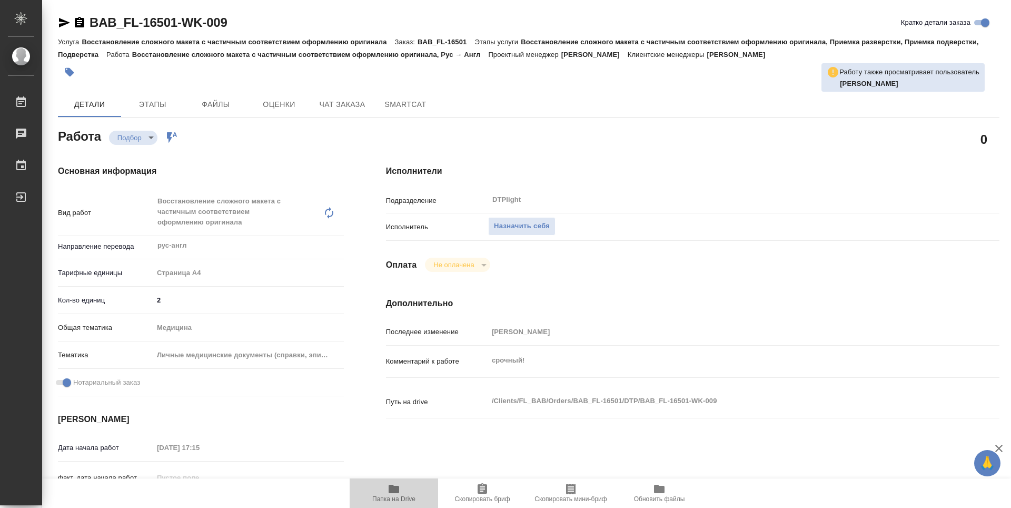
click at [392, 492] on icon "button" at bounding box center [394, 488] width 11 height 8
type textarea "x"
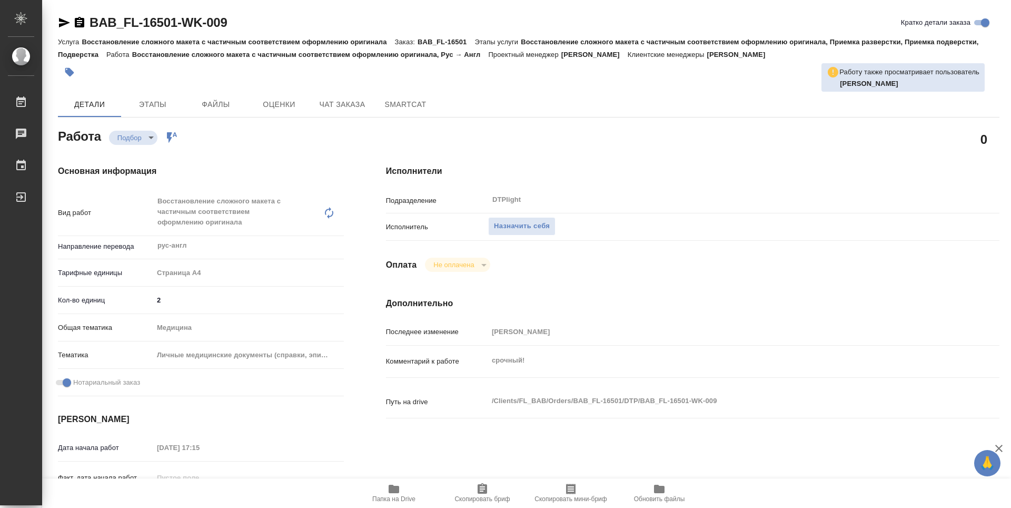
type textarea "x"
click at [535, 229] on span "Назначить себя" at bounding box center [522, 226] width 56 height 12
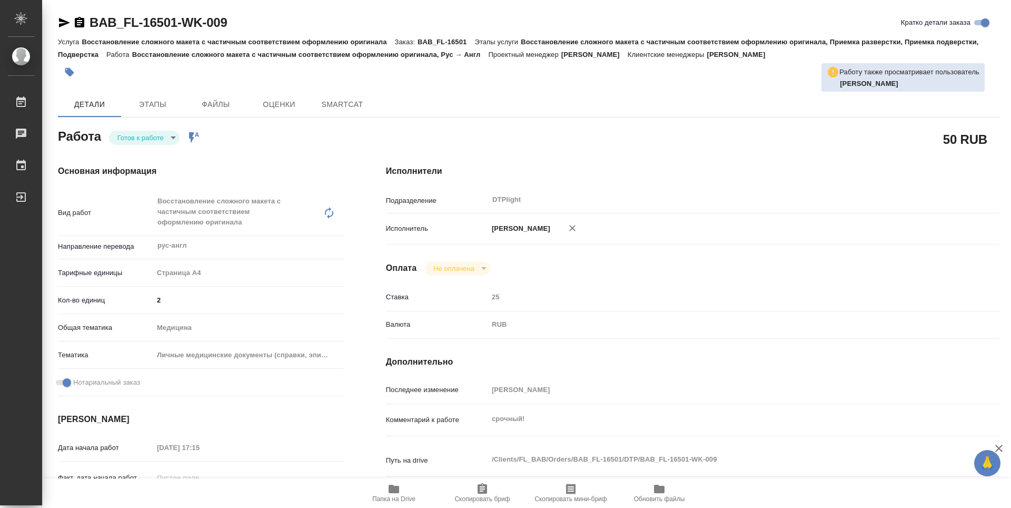
type textarea "x"
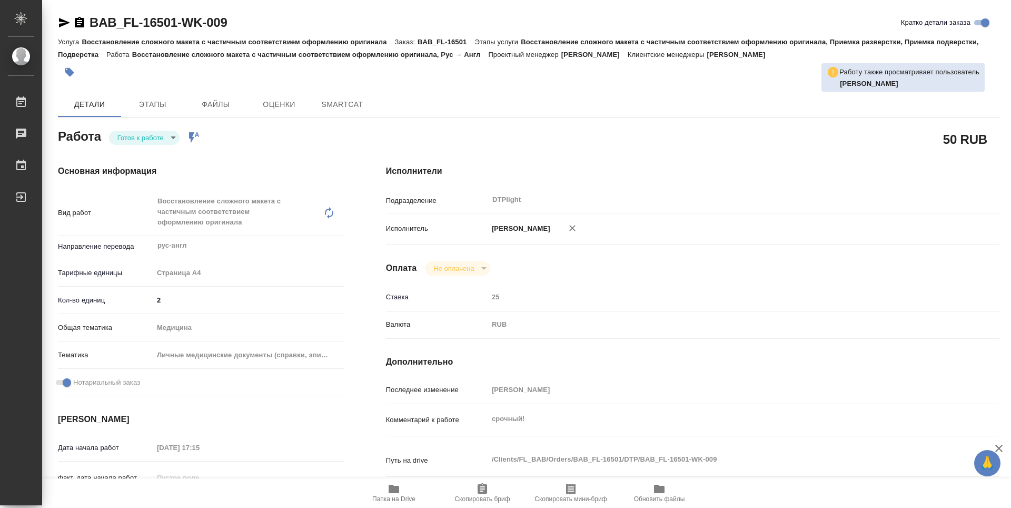
type textarea "x"
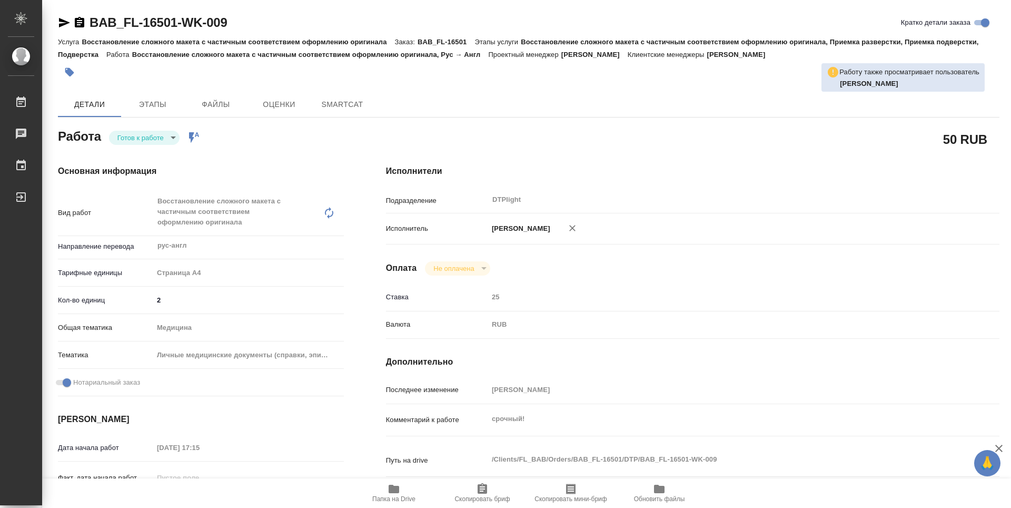
type textarea "x"
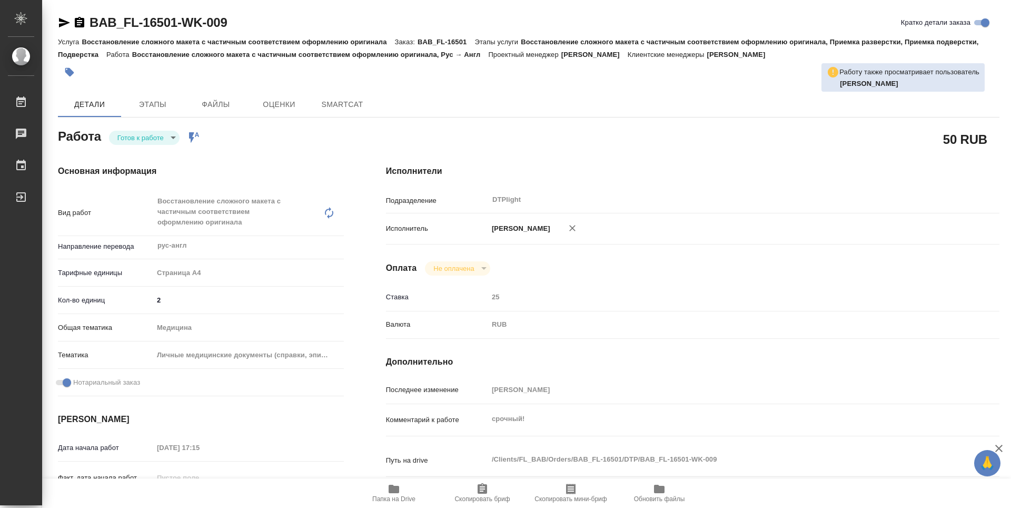
type textarea "x"
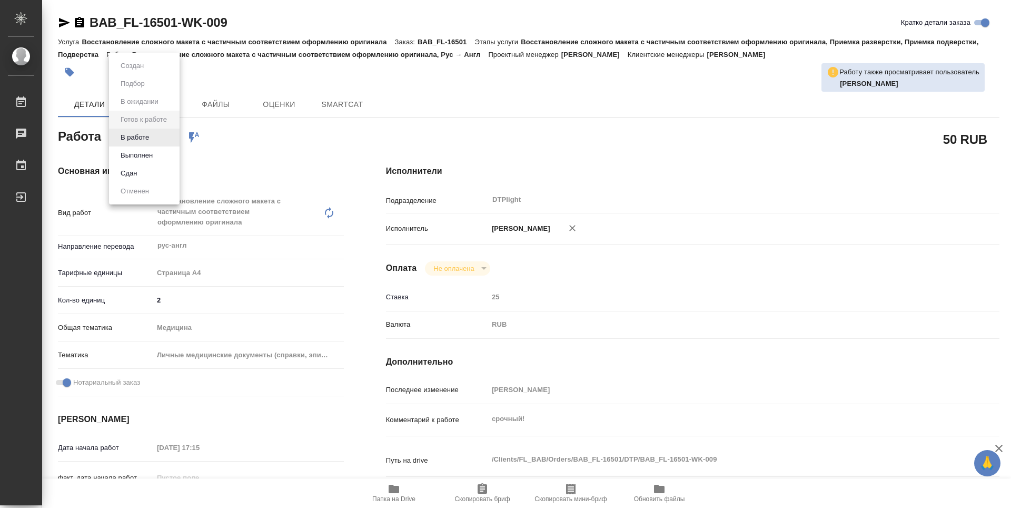
type textarea "x"
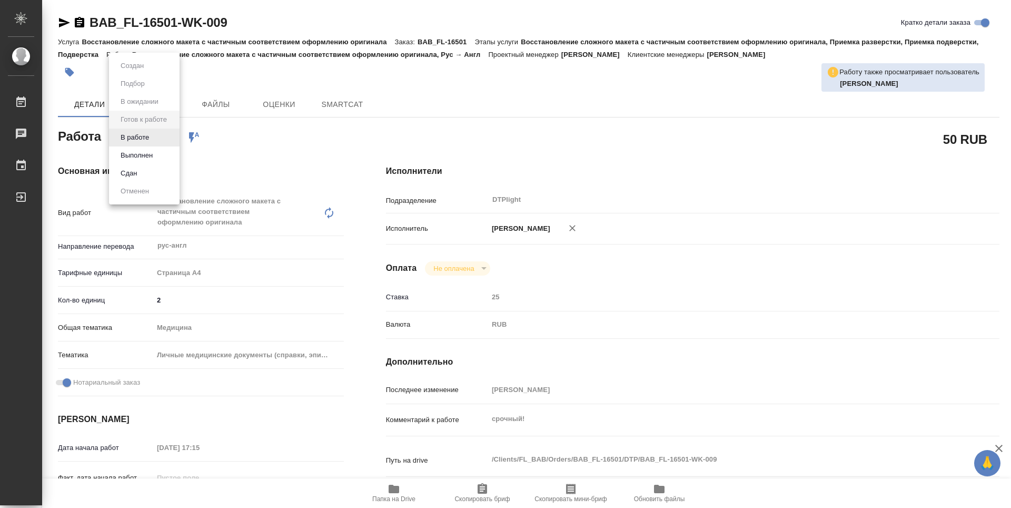
click at [161, 134] on body "🙏 .cls-1 fill:#fff; AWATERA Zubakova Viktoriya Работы Чаты График Выйти BAB_FL-…" at bounding box center [505, 254] width 1011 height 508
click at [153, 134] on li "В работе" at bounding box center [144, 137] width 71 height 18
type textarea "x"
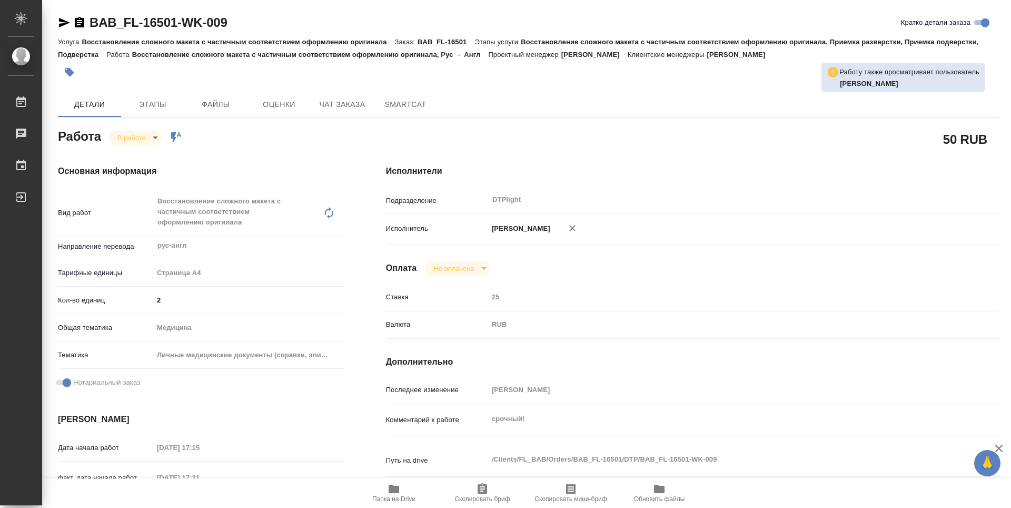
type textarea "x"
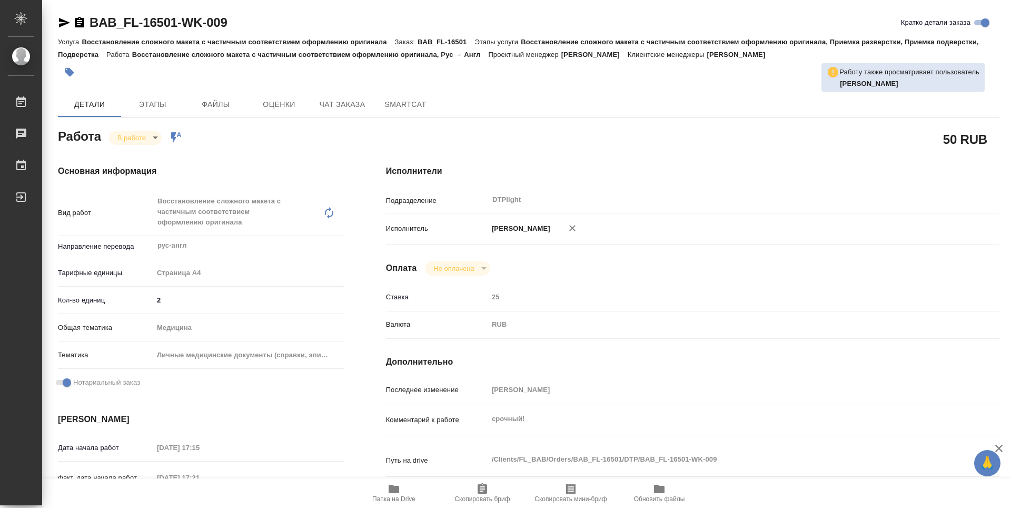
type textarea "x"
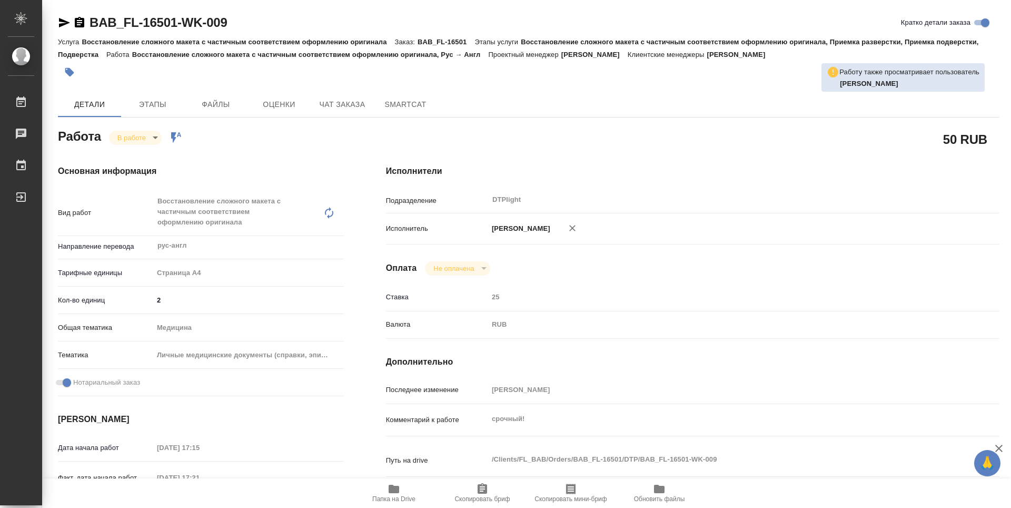
type textarea "x"
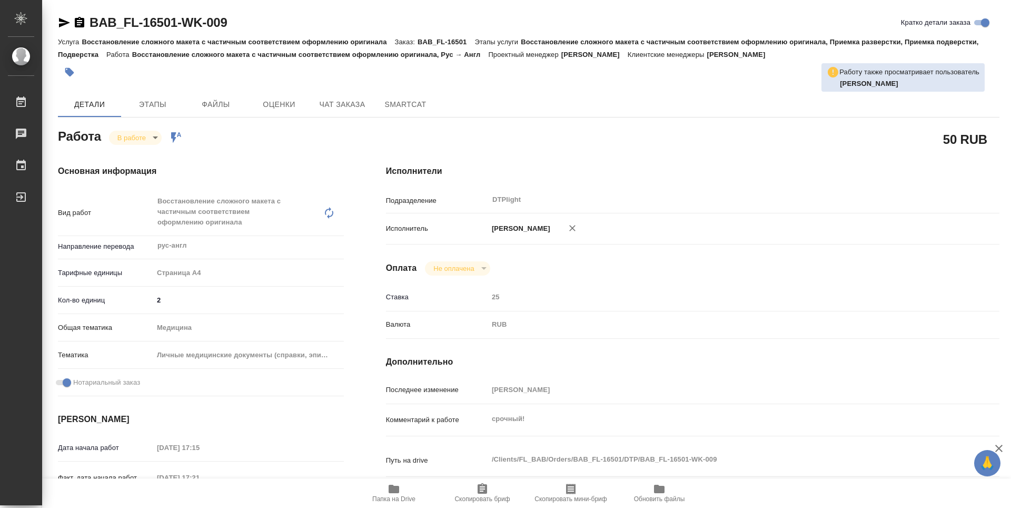
type textarea "x"
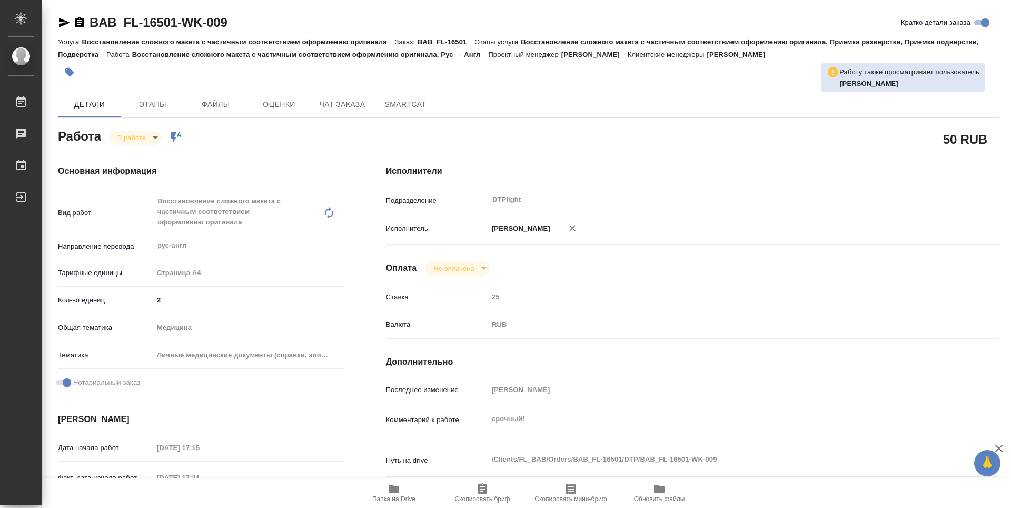
type textarea "x"
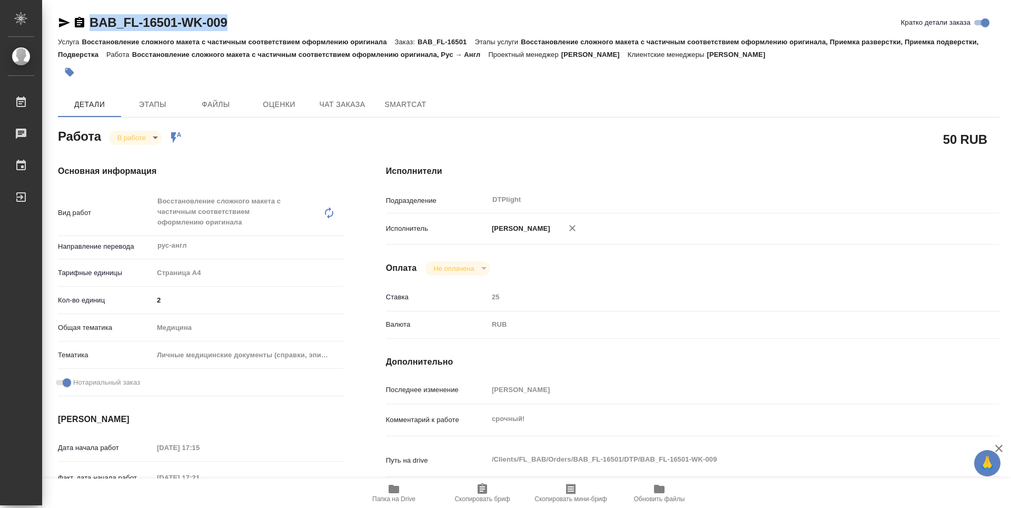
drag, startPoint x: 257, startPoint y: 13, endPoint x: 77, endPoint y: 24, distance: 180.4
click at [77, 24] on div "BAB_FL-16501-WK-009 Кратко детали заказа Услуга Восстановление сложного макета …" at bounding box center [528, 465] width 953 height 930
copy link "BAB_FL-16501-WK-009"
type textarea "x"
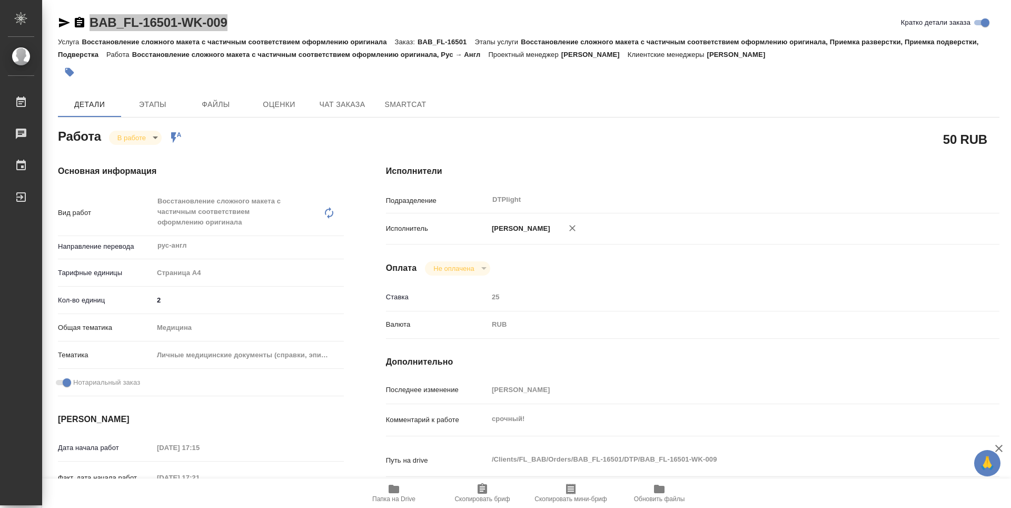
type textarea "x"
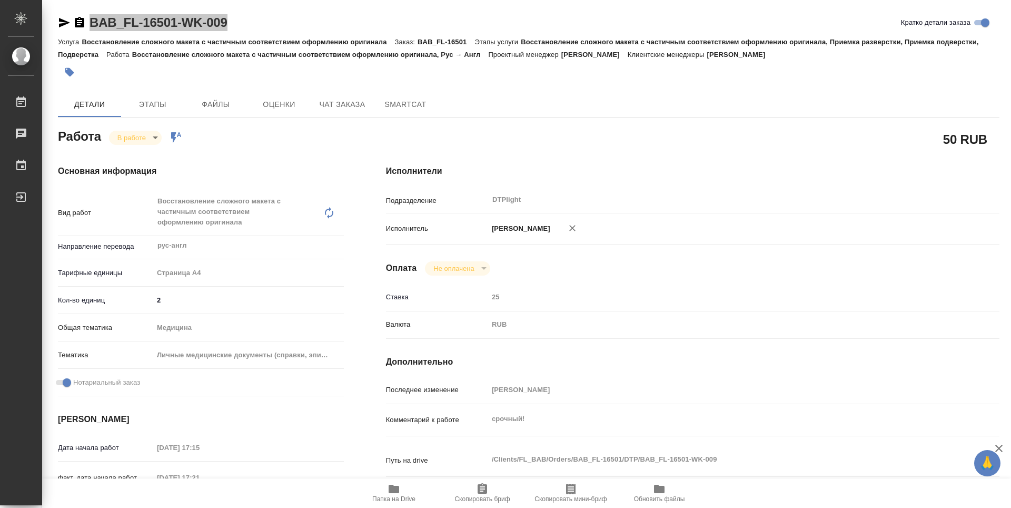
type textarea "x"
click at [396, 489] on icon "button" at bounding box center [394, 488] width 11 height 8
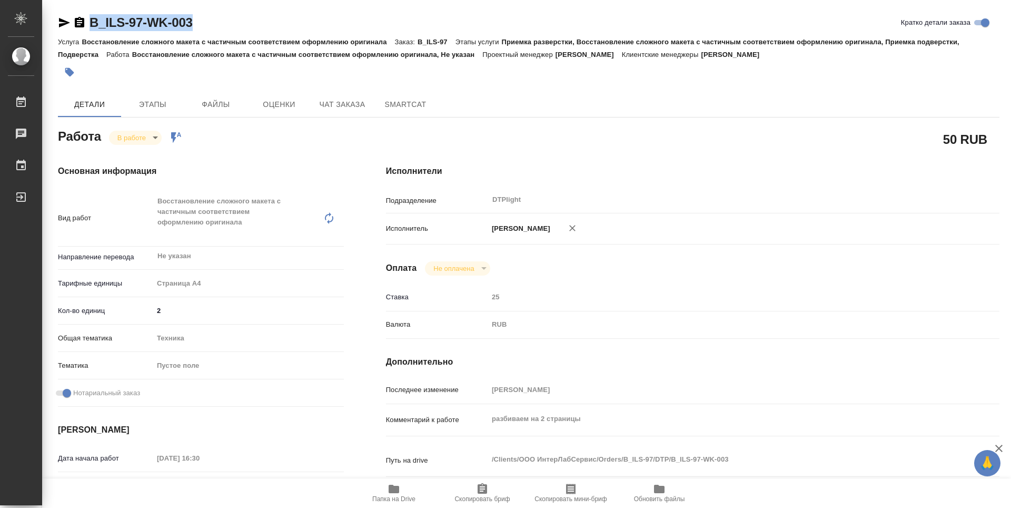
click at [64, 22] on icon "button" at bounding box center [64, 22] width 11 height 9
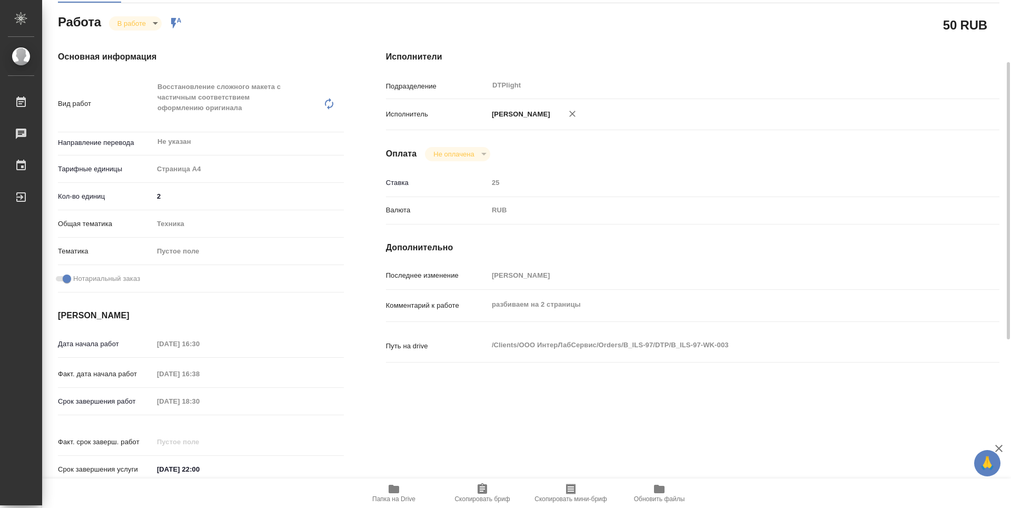
scroll to position [114, 0]
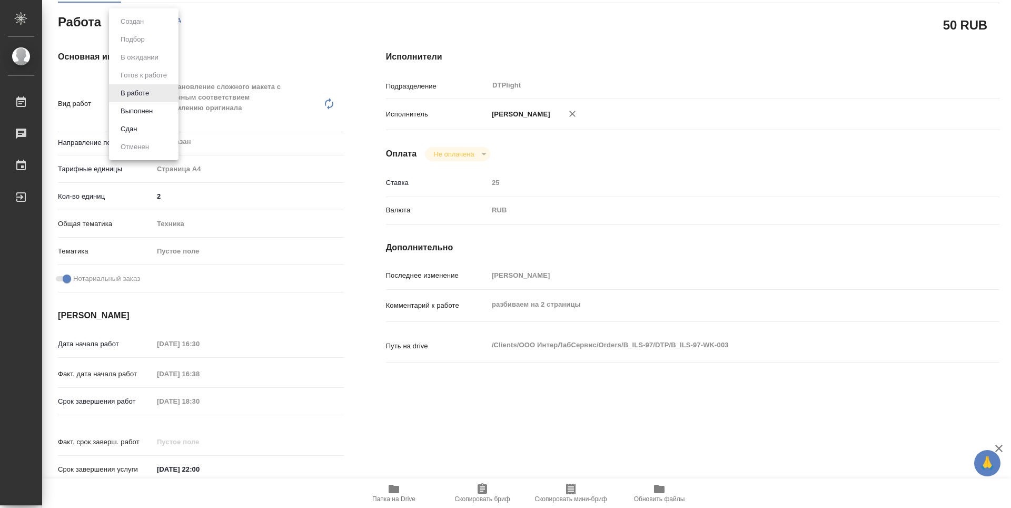
click at [138, 24] on body "🙏 .cls-1 fill:#fff; AWATERA Zubakova Viktoriya Работы 0 Чаты График Выйти B_ILS…" at bounding box center [505, 254] width 1011 height 508
click at [146, 106] on button "Выполнен" at bounding box center [136, 111] width 38 height 12
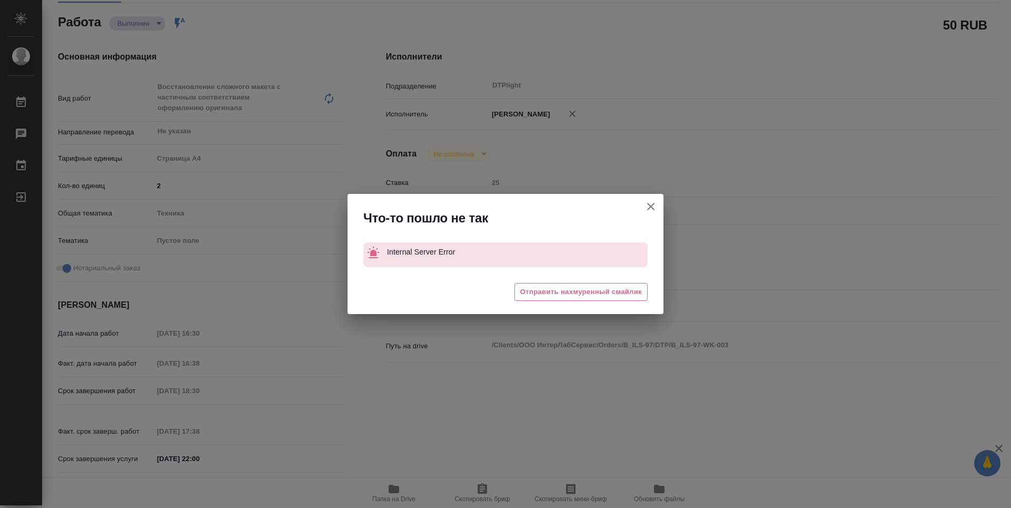
type textarea "x"
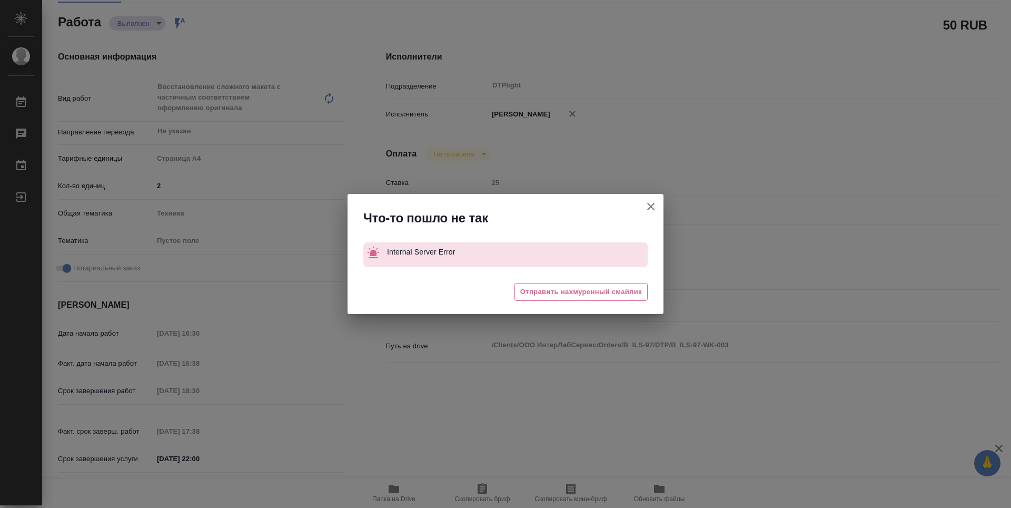
type textarea "x"
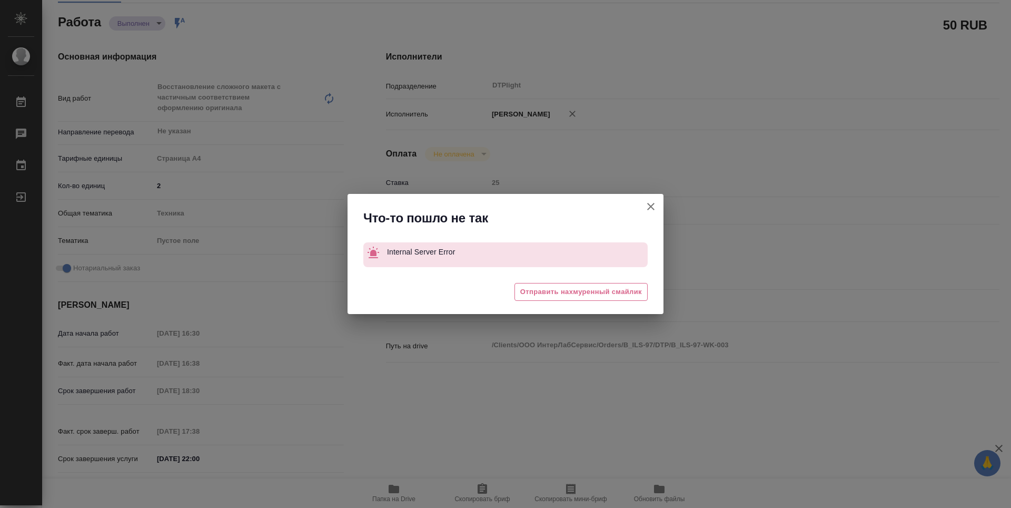
type textarea "x"
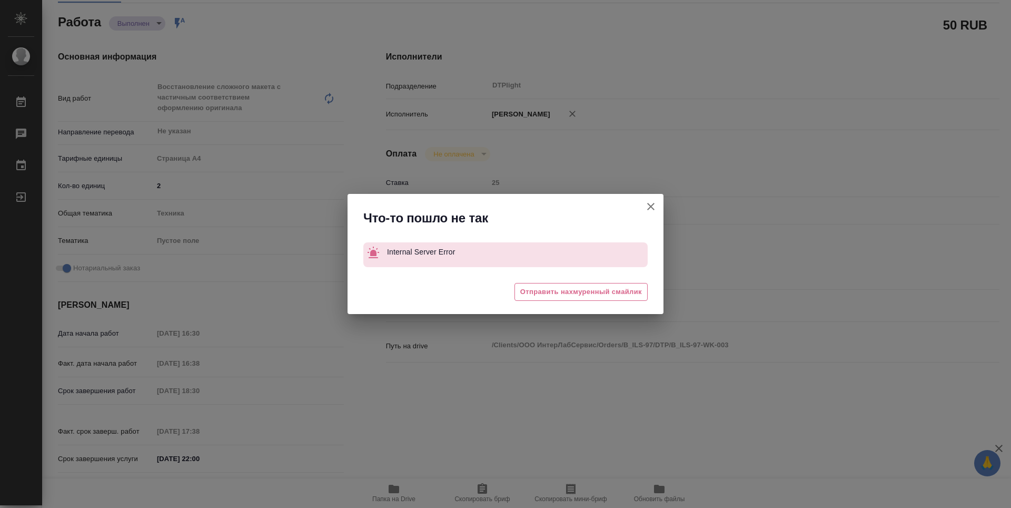
click at [651, 207] on icon "button" at bounding box center [650, 206] width 7 height 7
type textarea "x"
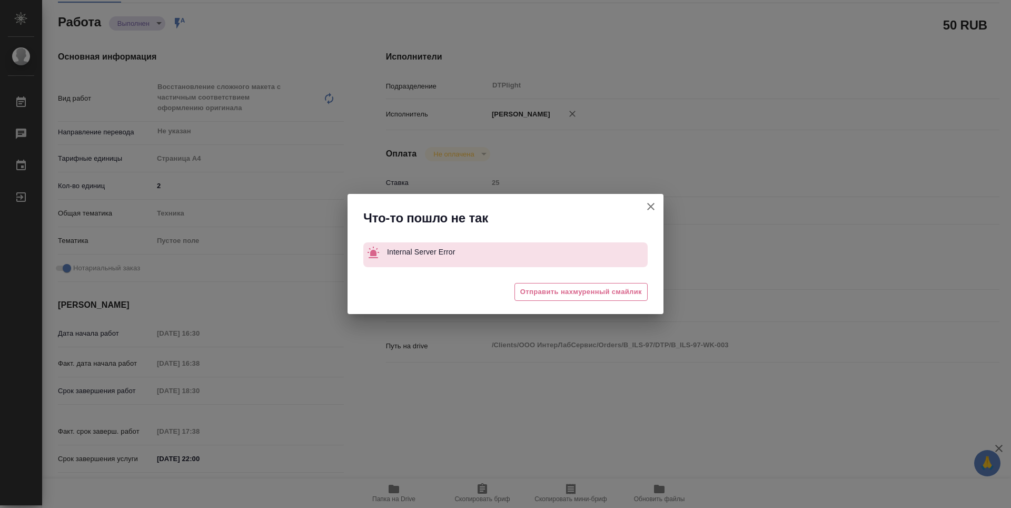
type textarea "x"
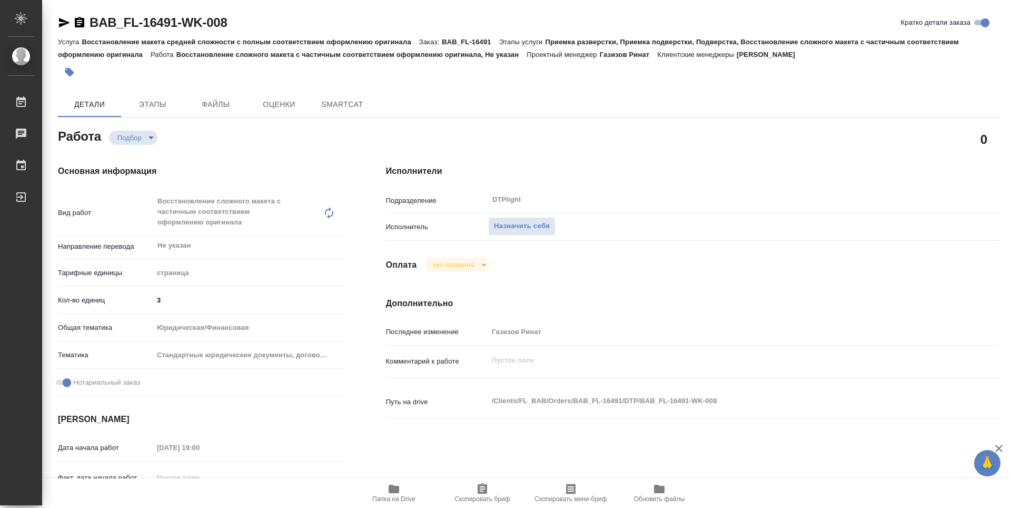
type textarea "x"
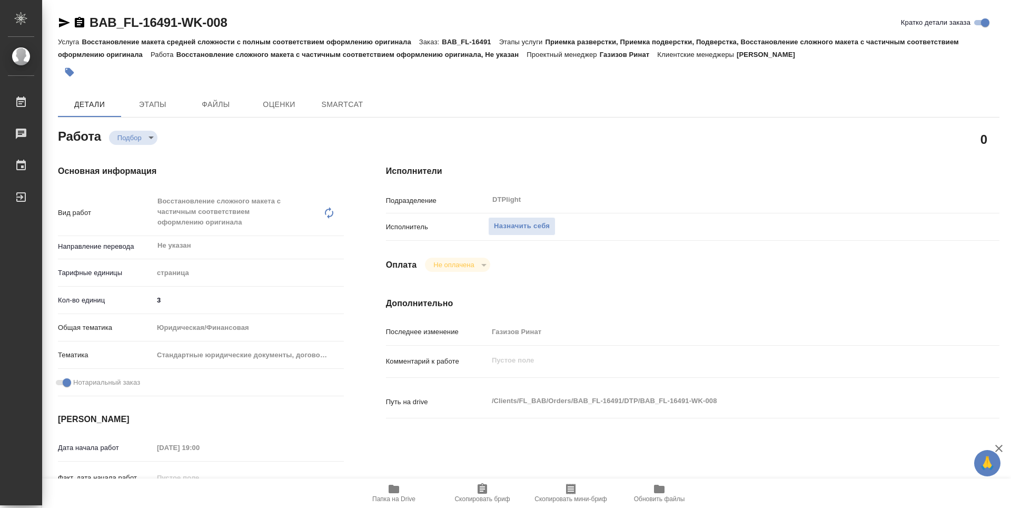
type textarea "x"
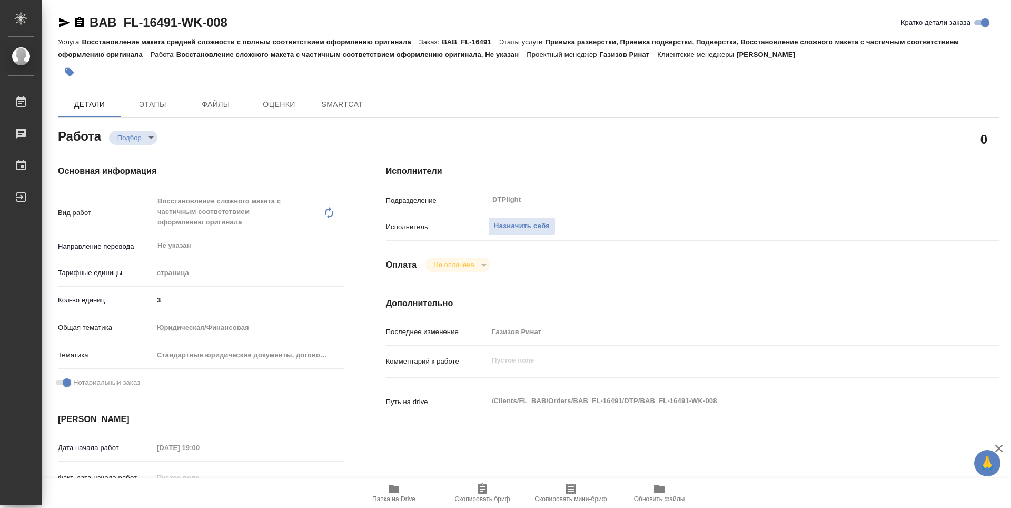
type textarea "x"
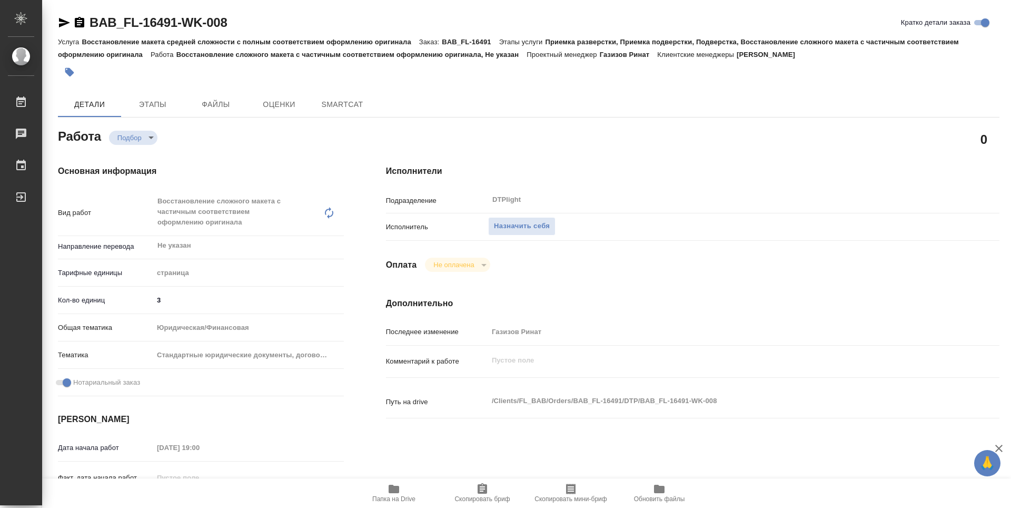
type textarea "x"
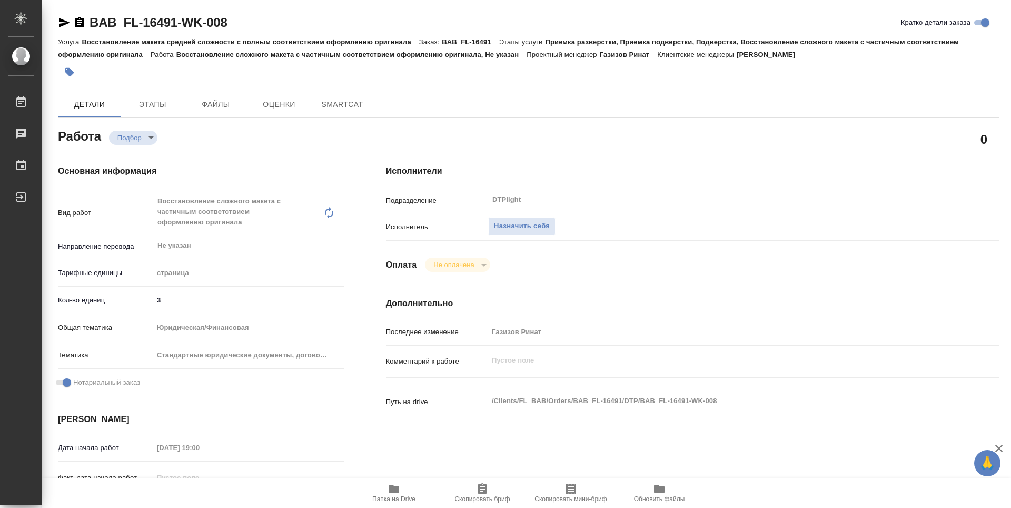
type textarea "x"
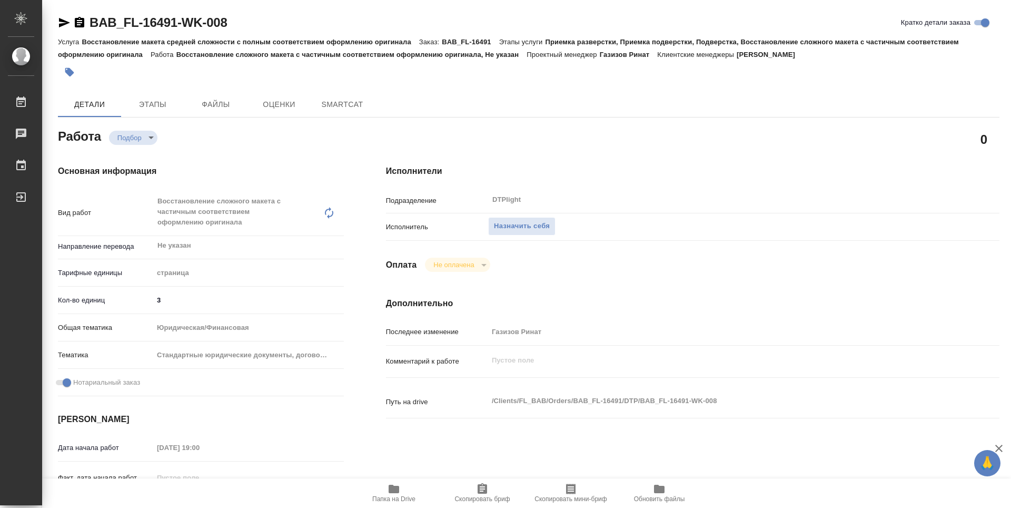
type textarea "x"
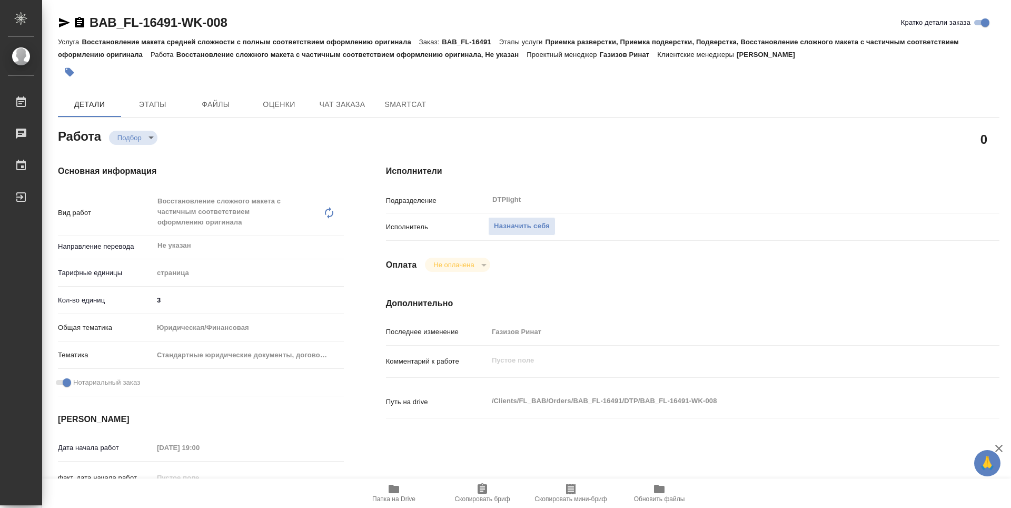
type textarea "x"
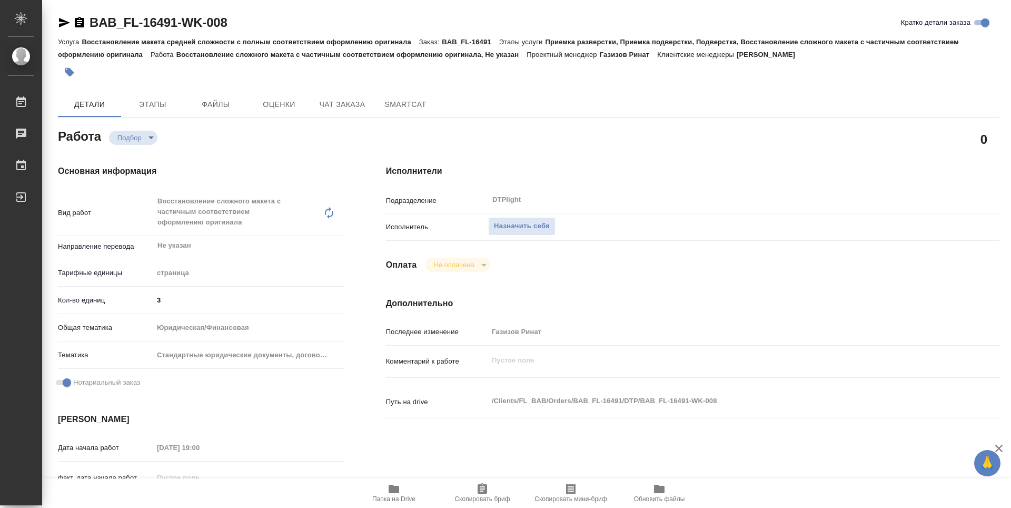
type textarea "x"
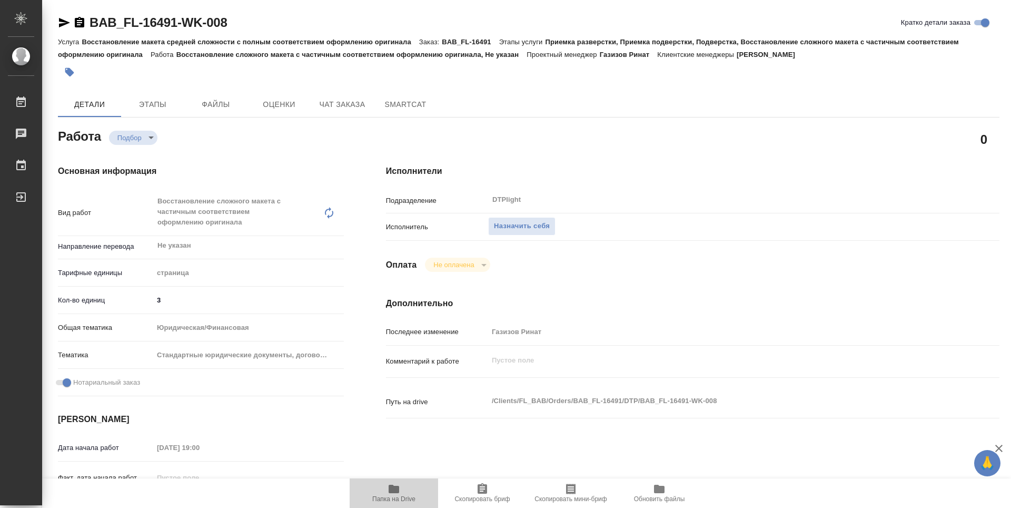
click at [402, 493] on span "Папка на Drive" at bounding box center [394, 492] width 76 height 20
click at [544, 220] on span "Назначить себя" at bounding box center [522, 226] width 56 height 12
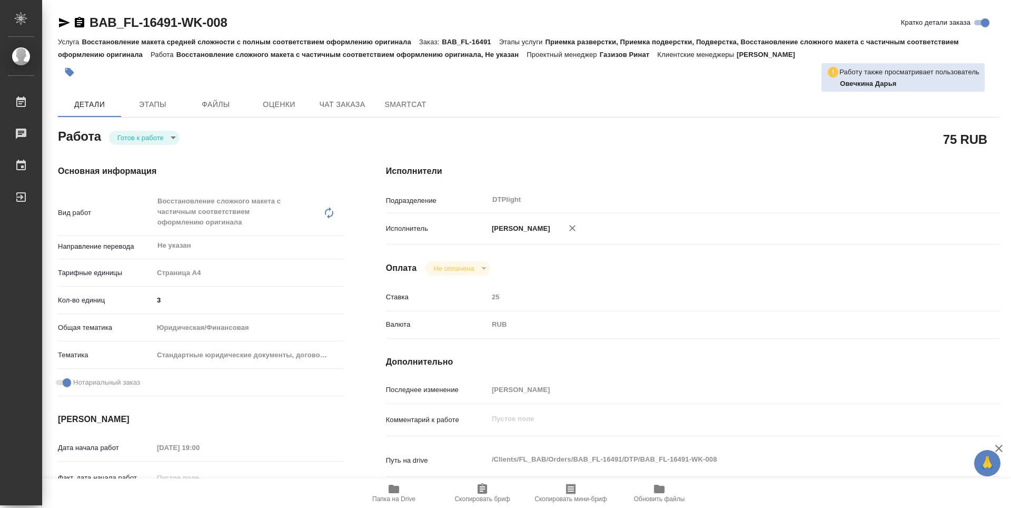
type textarea "x"
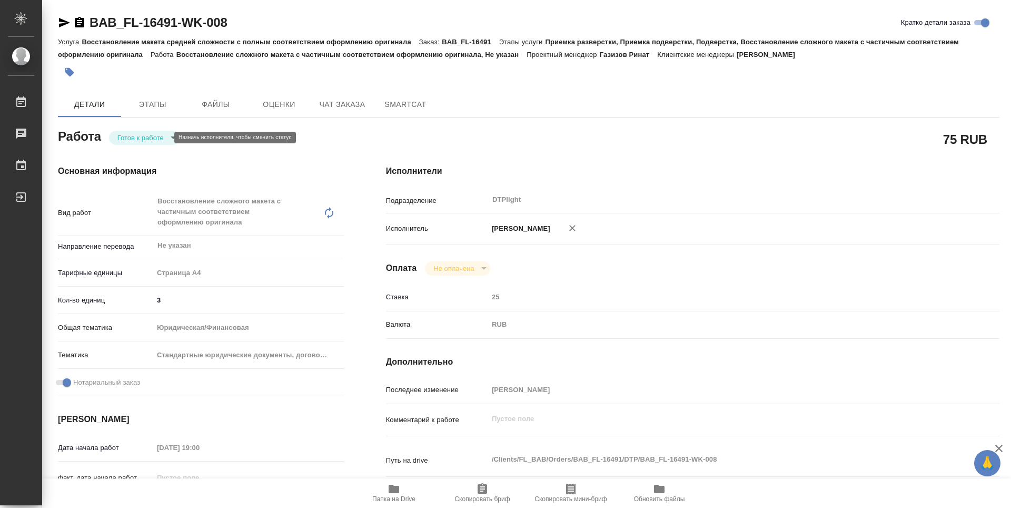
click at [151, 134] on body "🙏 .cls-1 fill:#fff; AWATERA Zubakova Viktoriya Работы 0 Чаты График Выйти BAB_F…" at bounding box center [505, 254] width 1011 height 508
click at [146, 137] on button "В работе" at bounding box center [134, 138] width 35 height 12
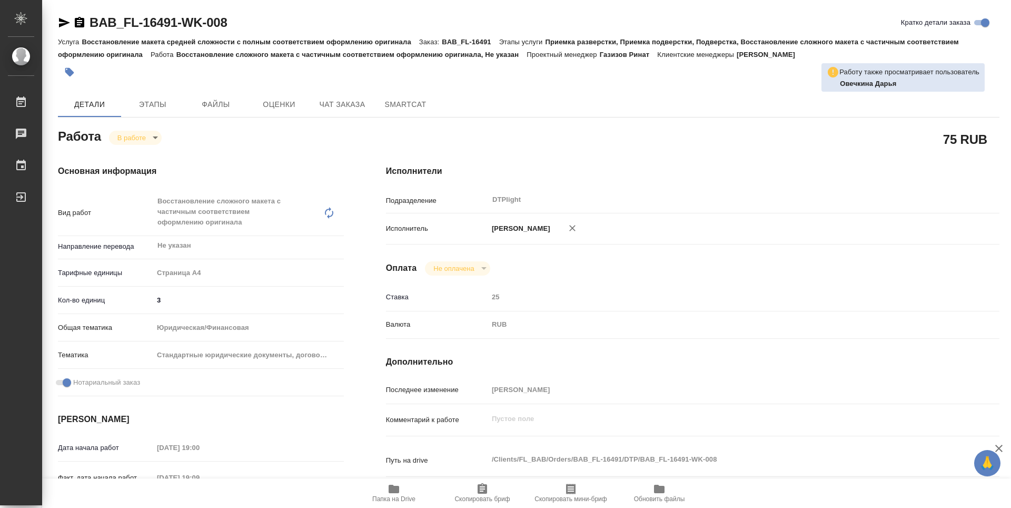
type textarea "x"
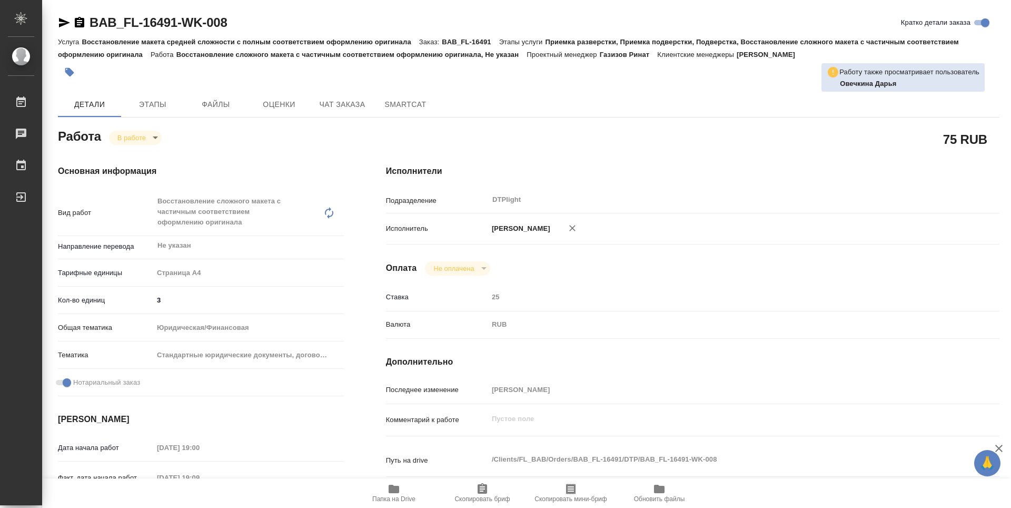
type textarea "x"
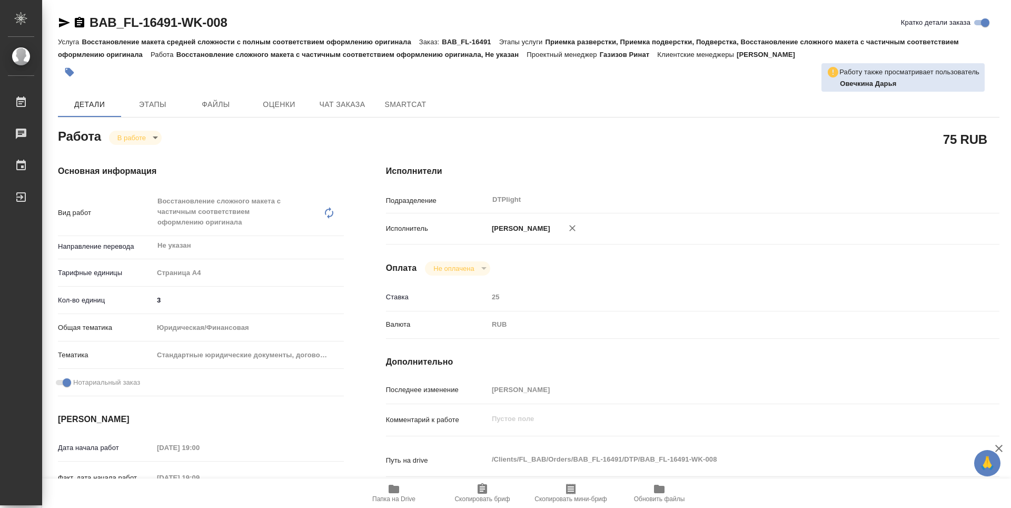
type textarea "x"
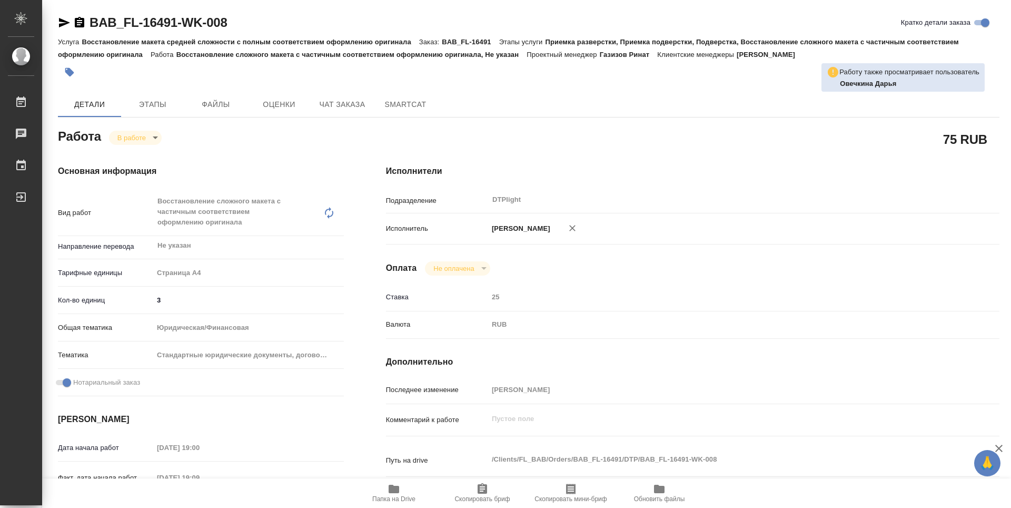
type textarea "x"
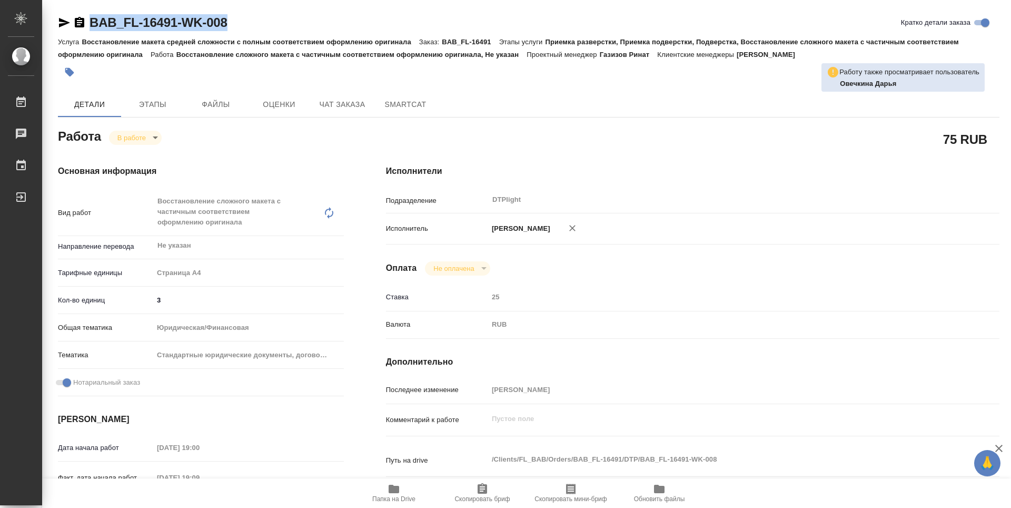
drag, startPoint x: 239, startPoint y: 27, endPoint x: 72, endPoint y: 22, distance: 167.5
click at [72, 22] on div "BAB_FL-16491-WK-008 Кратко детали заказа" at bounding box center [528, 22] width 941 height 17
copy link "BAB_FL-16491-WK-008"
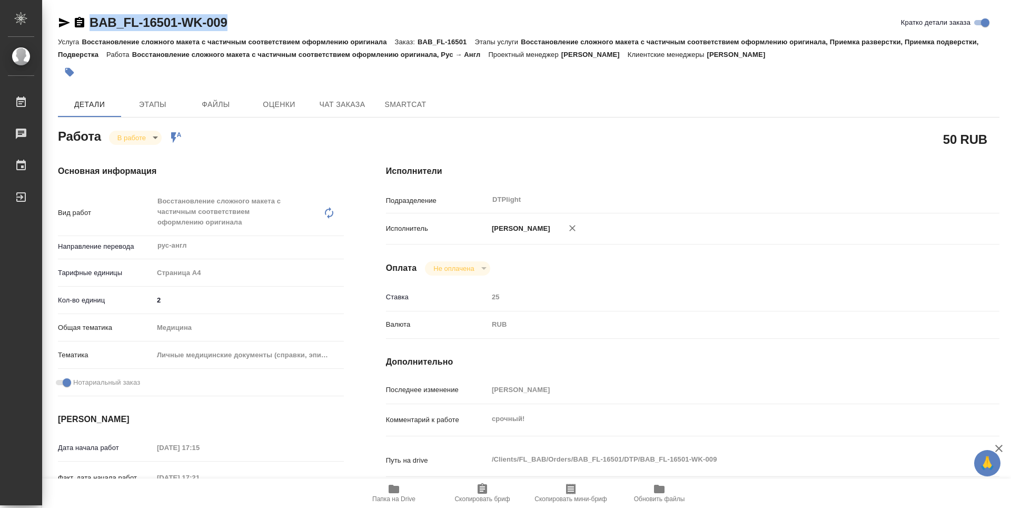
click at [390, 487] on icon "button" at bounding box center [394, 488] width 11 height 8
click at [138, 140] on body "🙏 .cls-1 fill:#fff; AWATERA Zubakova Viktoriya Работы 0 Чаты График Выйти BAB_F…" at bounding box center [505, 254] width 1011 height 508
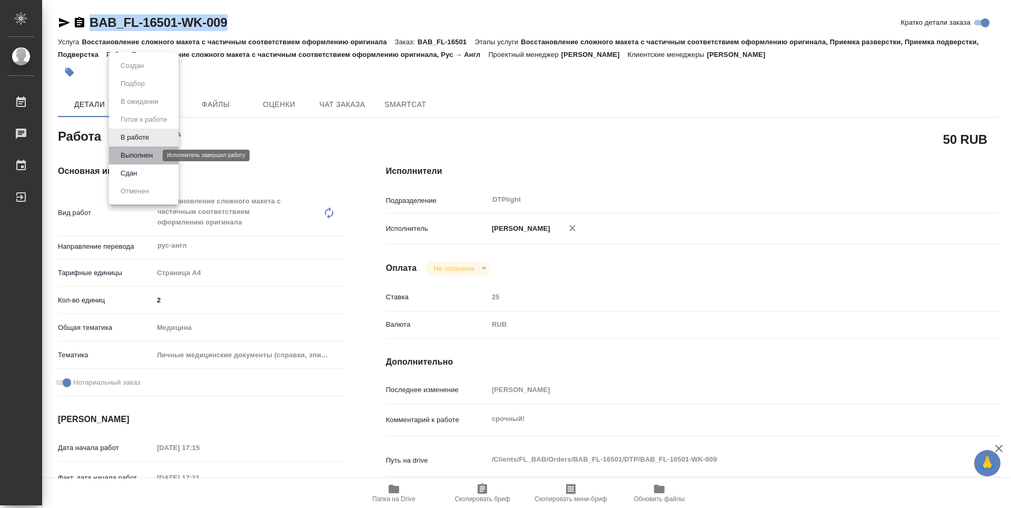
click at [144, 154] on button "Выполнен" at bounding box center [136, 156] width 38 height 12
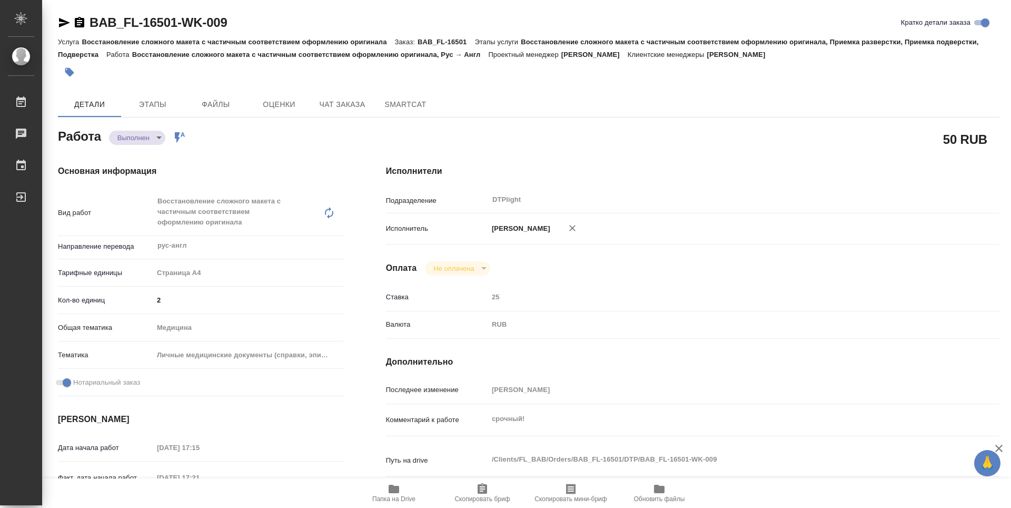
type textarea "x"
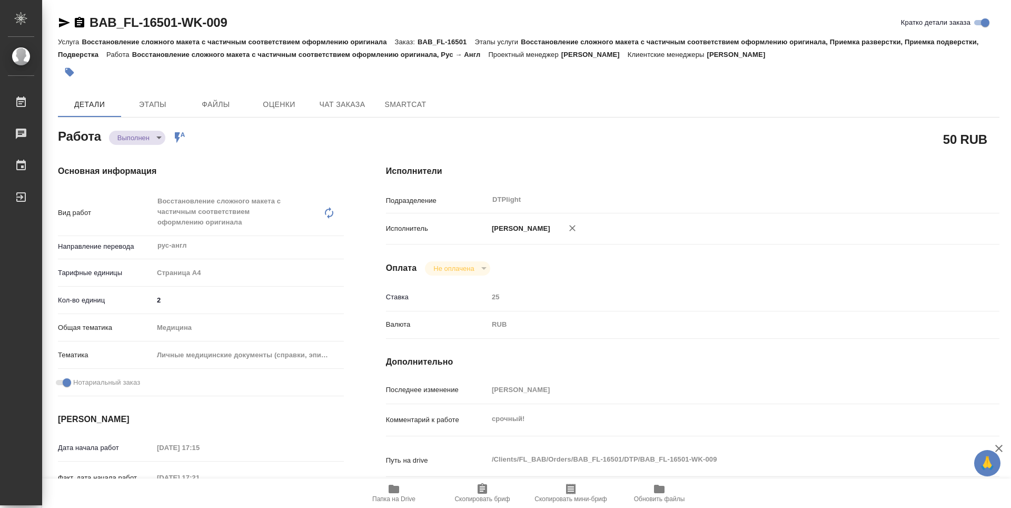
type textarea "x"
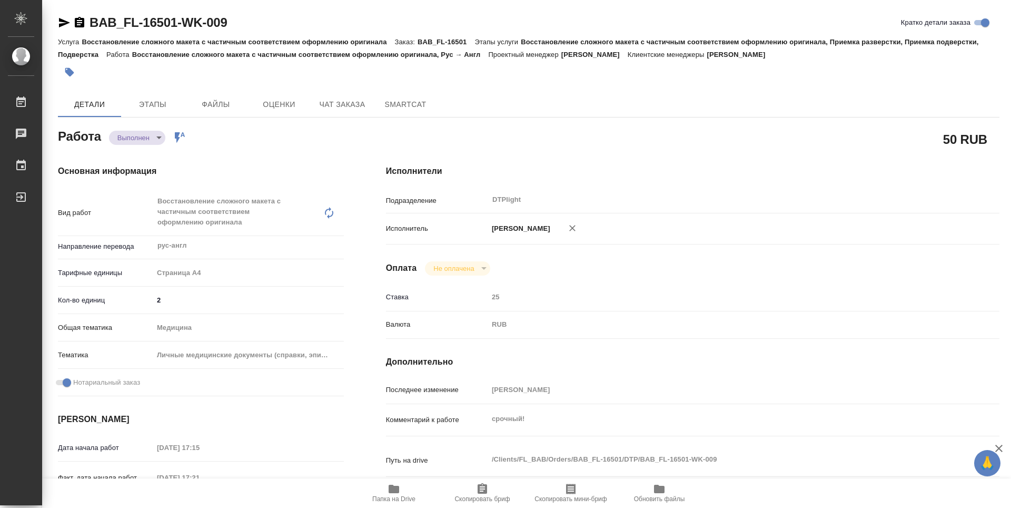
type textarea "x"
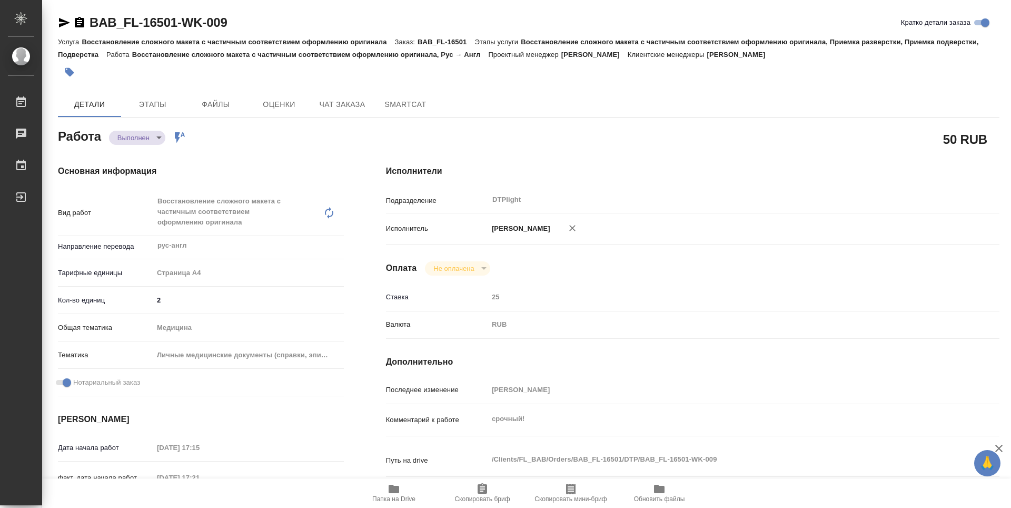
type textarea "x"
